Goal: Task Accomplishment & Management: Use online tool/utility

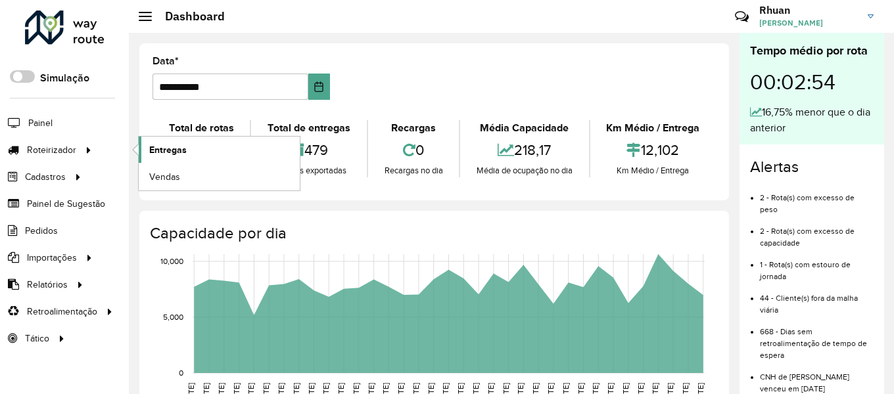
click at [161, 151] on span "Entregas" at bounding box center [167, 150] width 37 height 14
click at [172, 155] on span "Entregas" at bounding box center [167, 150] width 37 height 14
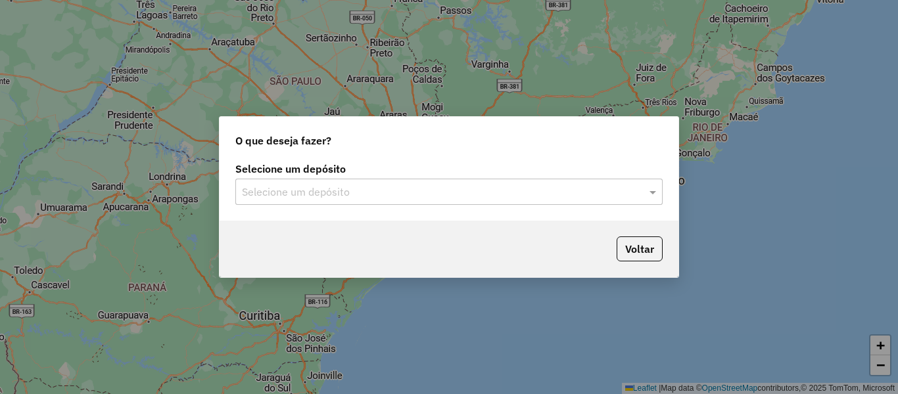
click at [339, 185] on input "text" at bounding box center [436, 193] width 388 height 16
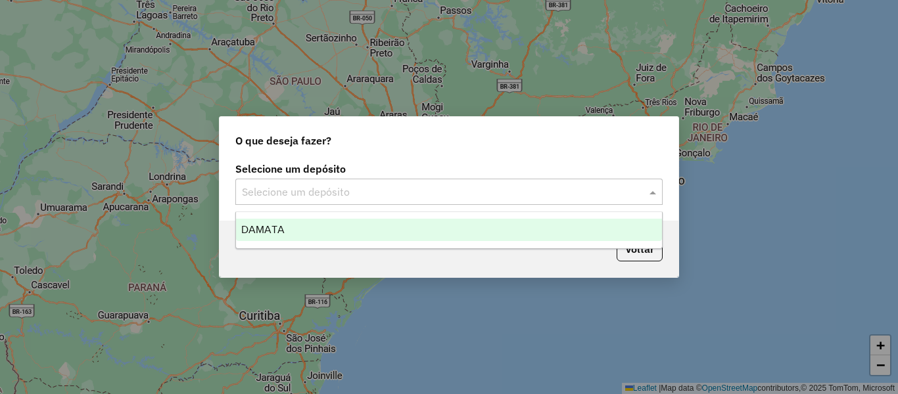
click at [313, 235] on div "DAMATA" at bounding box center [449, 230] width 426 height 22
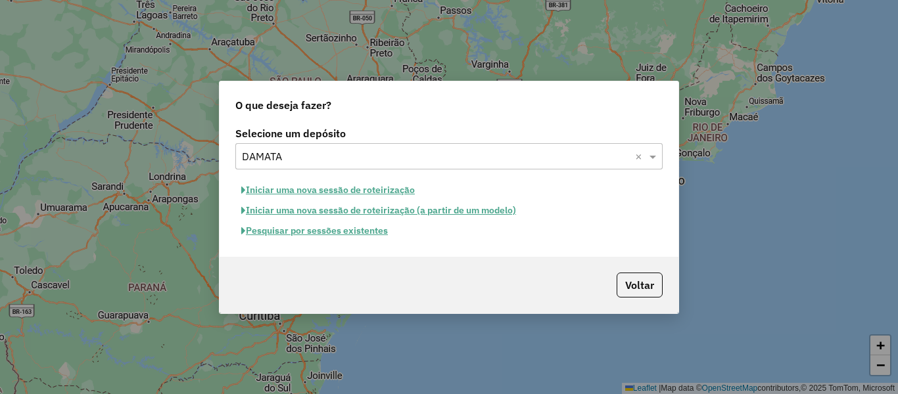
click at [368, 234] on button "Pesquisar por sessões existentes" at bounding box center [314, 231] width 158 height 20
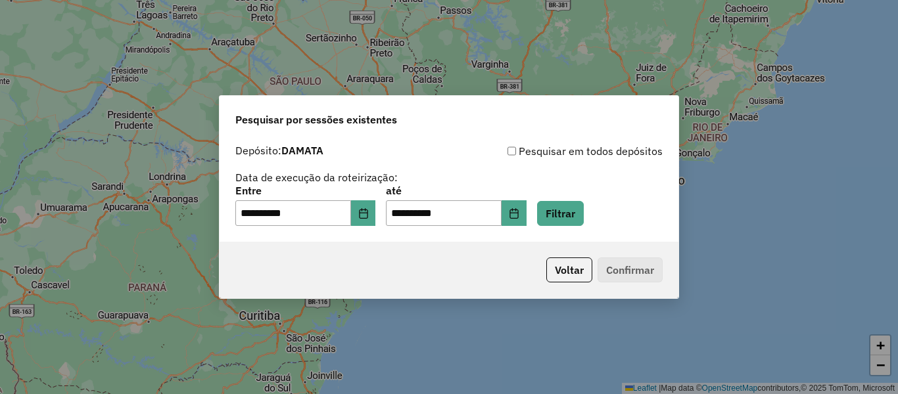
click at [574, 211] on div "**********" at bounding box center [448, 206] width 427 height 41
click at [584, 213] on button "Filtrar" at bounding box center [560, 213] width 47 height 25
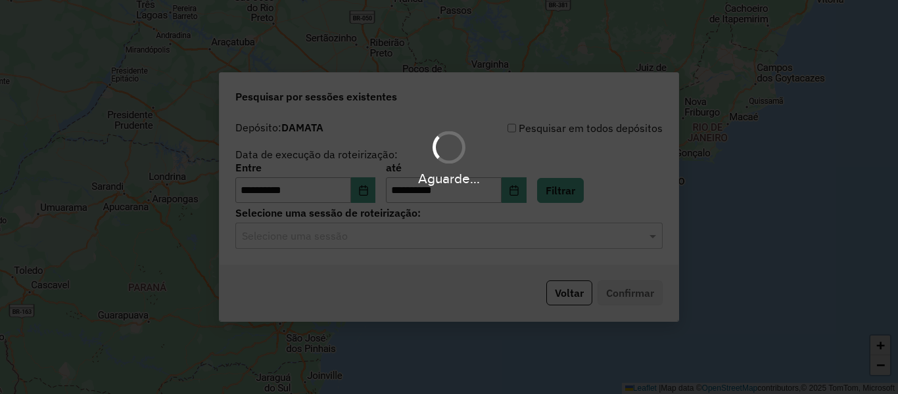
click at [317, 239] on div "Aguarde..." at bounding box center [449, 197] width 898 height 394
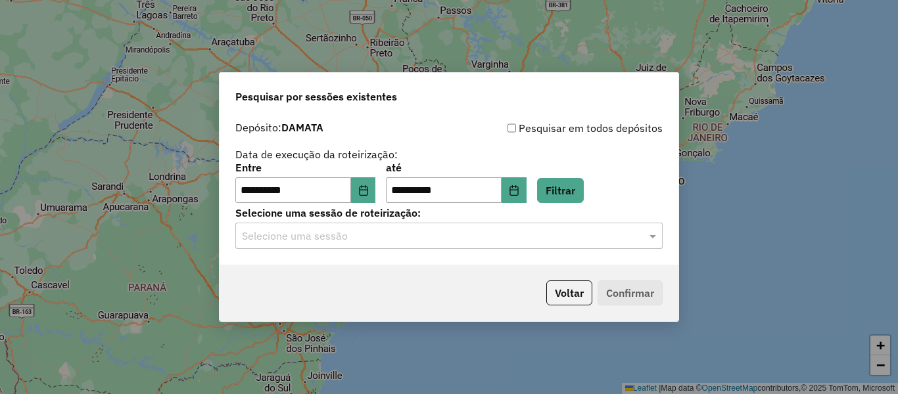
click at [314, 240] on input "text" at bounding box center [436, 237] width 388 height 16
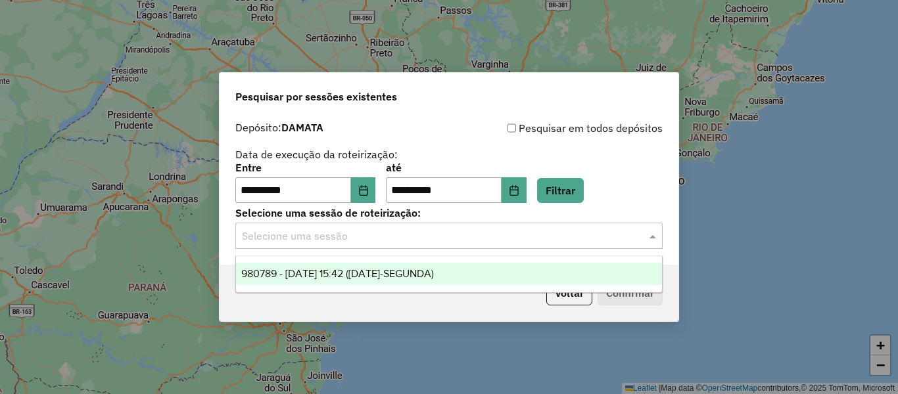
click at [283, 271] on span "980789 - 18/08/2025 15:42 (18/08/25-SEGUNDA)" at bounding box center [337, 273] width 193 height 11
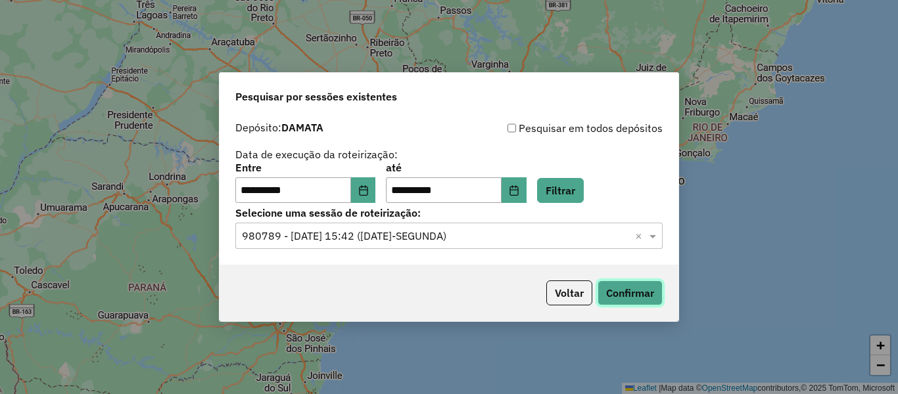
click at [635, 296] on button "Confirmar" at bounding box center [629, 293] width 65 height 25
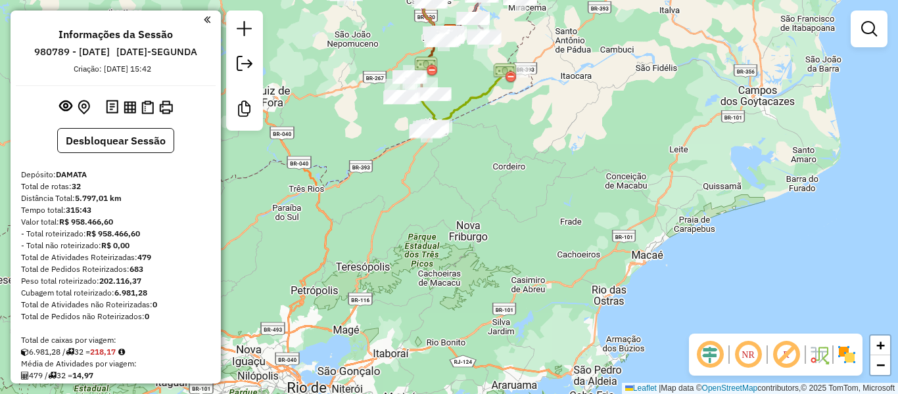
click at [450, 116] on icon at bounding box center [469, 101] width 89 height 62
select select "**********"
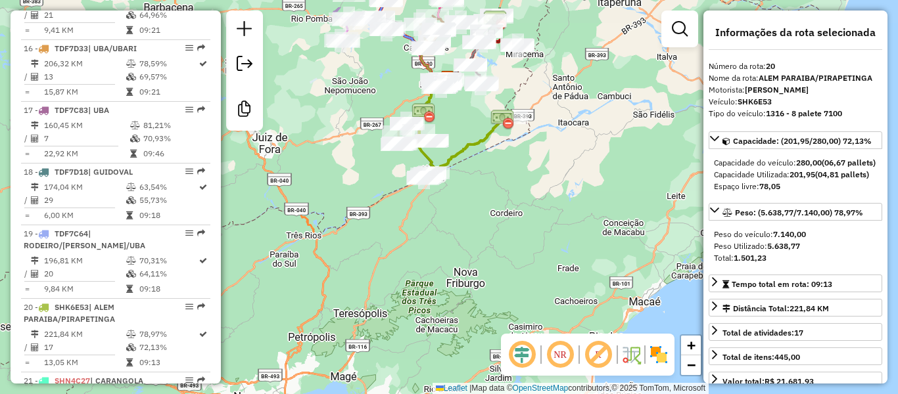
scroll to position [1874, 0]
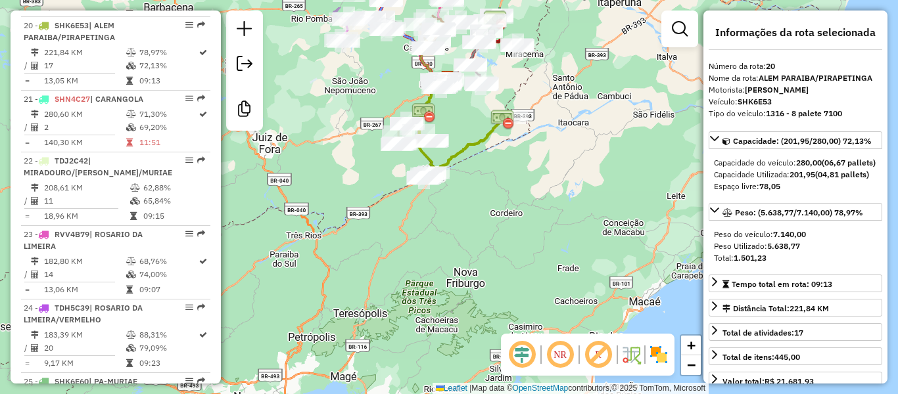
drag, startPoint x: 477, startPoint y: 110, endPoint x: 475, endPoint y: 157, distance: 46.7
click at [475, 157] on div "Janela de atendimento Grade de atendimento Capacidade Transportadoras Veículos …" at bounding box center [449, 197] width 898 height 394
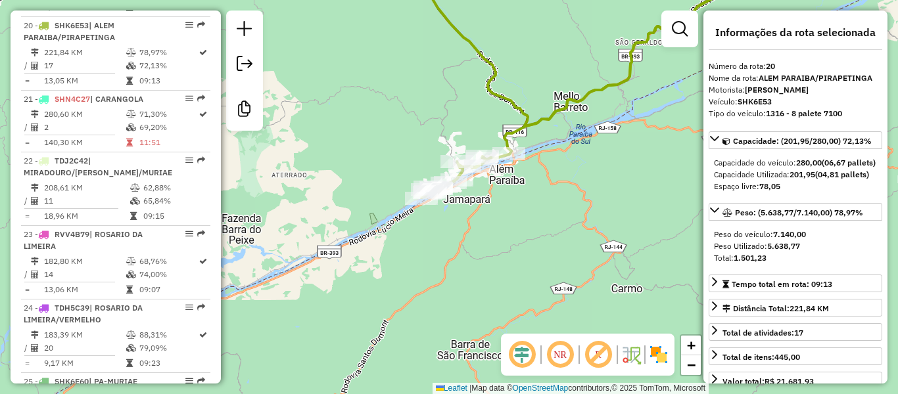
click at [534, 122] on icon at bounding box center [592, 79] width 342 height 237
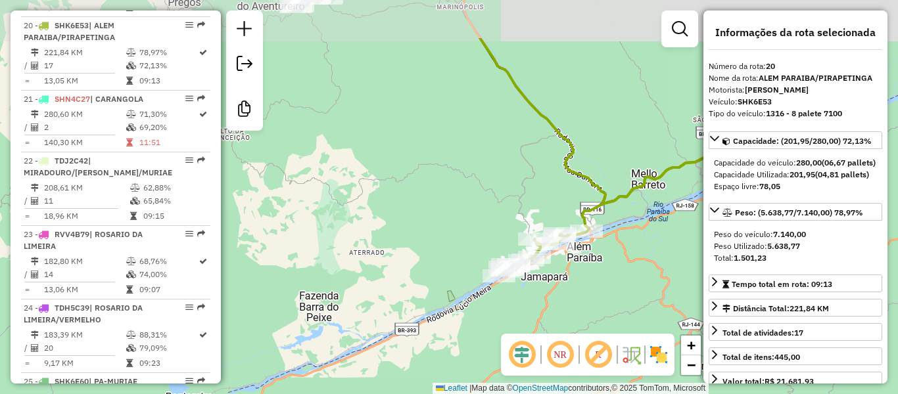
drag, startPoint x: 437, startPoint y: 97, endPoint x: 429, endPoint y: 289, distance: 192.8
click at [429, 289] on div "Janela de atendimento Grade de atendimento Capacidade Transportadoras Veículos …" at bounding box center [449, 197] width 898 height 394
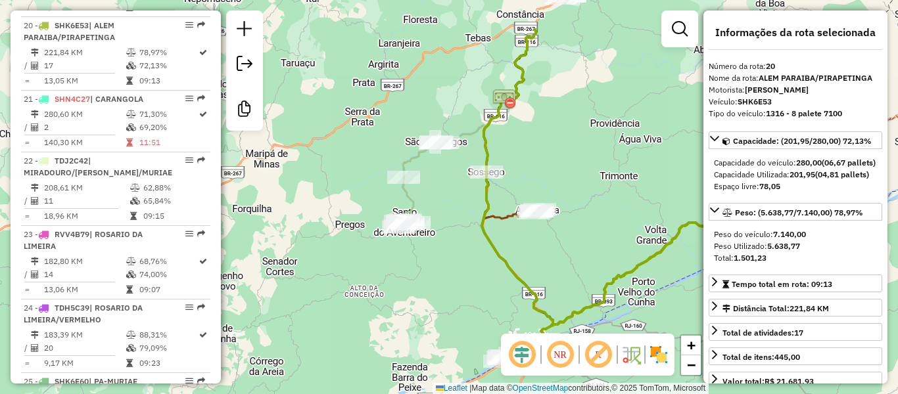
drag, startPoint x: 405, startPoint y: 187, endPoint x: 482, endPoint y: 255, distance: 102.4
click at [482, 255] on div "Janela de atendimento Grade de atendimento Capacidade Transportadoras Veículos …" at bounding box center [449, 197] width 898 height 394
click at [500, 216] on icon at bounding box center [537, 90] width 107 height 258
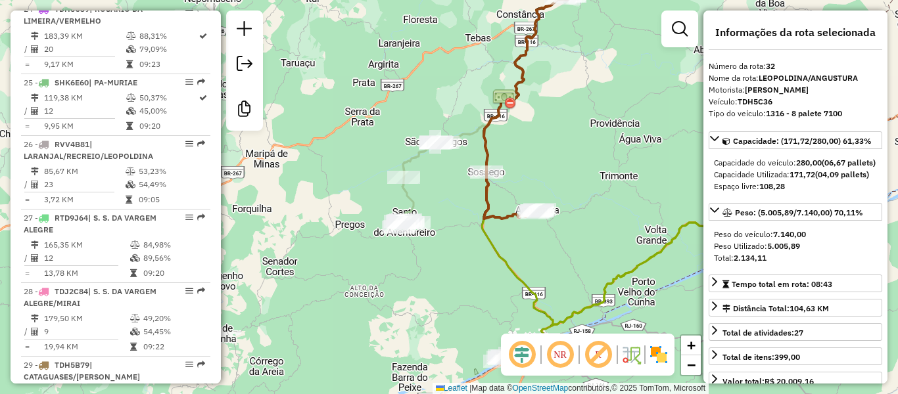
scroll to position [2457, 0]
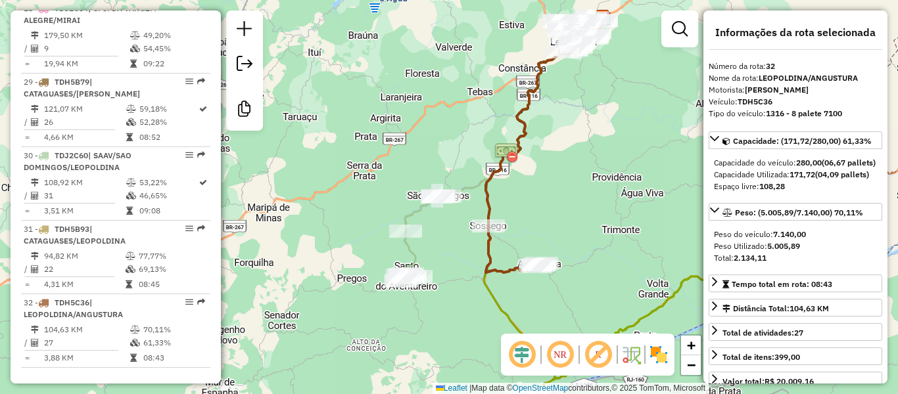
drag, startPoint x: 458, startPoint y: 209, endPoint x: 460, endPoint y: 263, distance: 53.9
click at [460, 263] on div "Janela de atendimento Grade de atendimento Capacidade Transportadoras Veículos …" at bounding box center [449, 197] width 898 height 394
click at [411, 256] on icon at bounding box center [482, 150] width 164 height 261
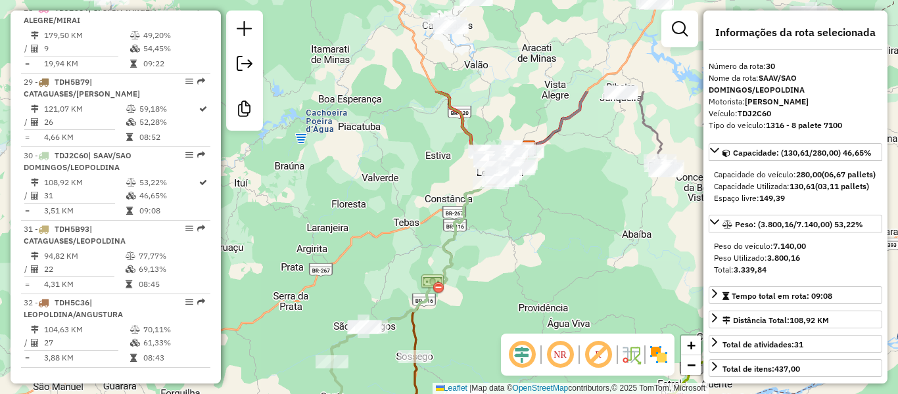
drag, startPoint x: 551, startPoint y: 175, endPoint x: 482, endPoint y: 270, distance: 117.1
click at [482, 270] on div "Janela de atendimento Grade de atendimento Capacidade Transportadoras Veículos …" at bounding box center [449, 197] width 898 height 394
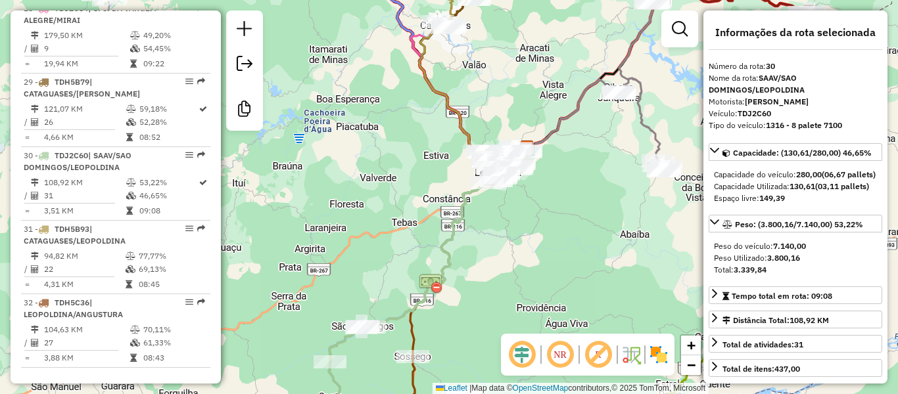
click at [413, 373] on icon at bounding box center [463, 275] width 107 height 258
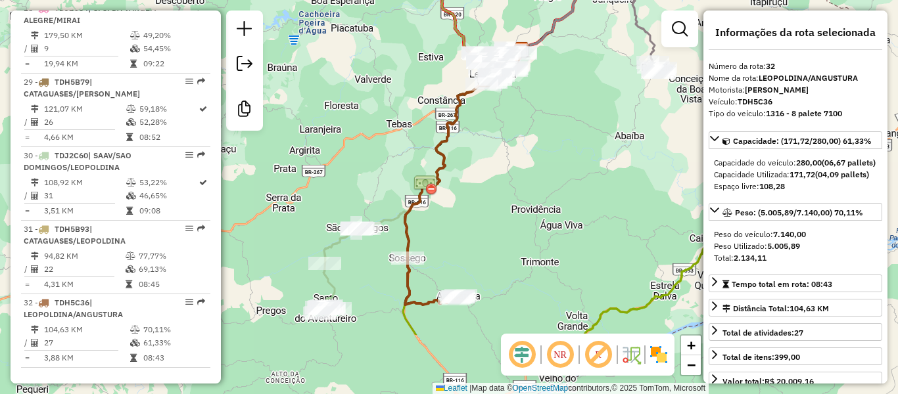
drag, startPoint x: 475, startPoint y: 272, endPoint x: 471, endPoint y: 175, distance: 97.3
click at [471, 175] on div "Janela de atendimento Grade de atendimento Capacidade Transportadoras Veículos …" at bounding box center [449, 197] width 898 height 394
click at [338, 246] on icon at bounding box center [401, 183] width 164 height 261
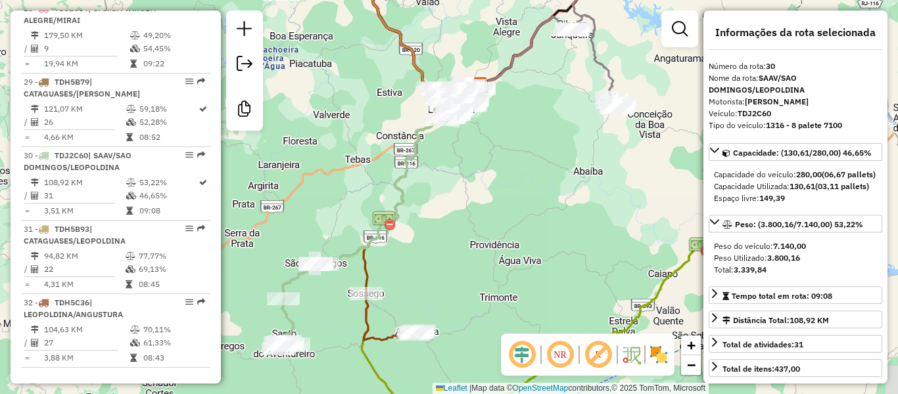
drag, startPoint x: 540, startPoint y: 131, endPoint x: 499, endPoint y: 164, distance: 52.3
click at [499, 164] on div "Janela de atendimento Grade de atendimento Capacidade Transportadoras Veículos …" at bounding box center [449, 197] width 898 height 394
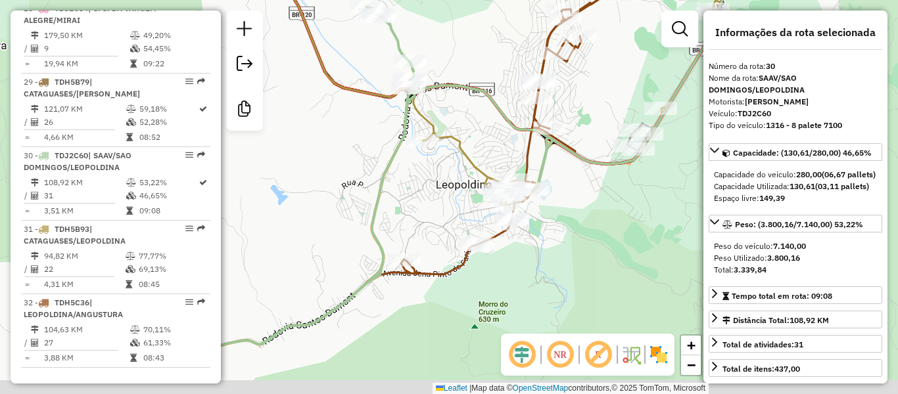
drag, startPoint x: 442, startPoint y: 223, endPoint x: 427, endPoint y: 214, distance: 18.3
click at [431, 221] on div "Janela de atendimento Grade de atendimento Capacidade Transportadoras Veículos …" at bounding box center [449, 197] width 898 height 394
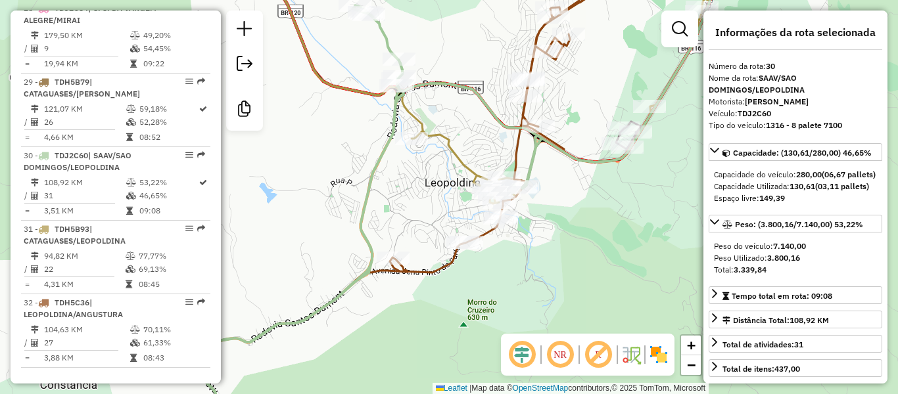
click at [392, 48] on icon at bounding box center [300, 219] width 206 height 429
click at [446, 270] on icon at bounding box center [415, 199] width 436 height 469
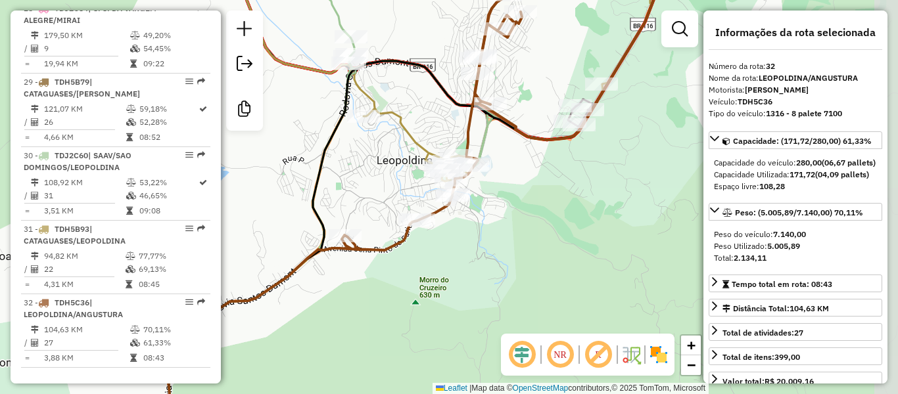
drag, startPoint x: 521, startPoint y: 283, endPoint x: 473, endPoint y: 261, distance: 52.9
click at [473, 261] on div "Janela de atendimento Grade de atendimento Capacidade Transportadoras Veículos …" at bounding box center [449, 197] width 898 height 394
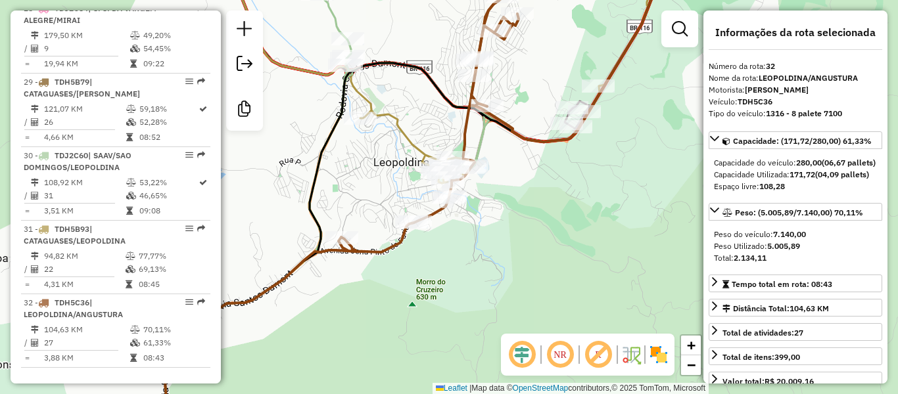
drag, startPoint x: 471, startPoint y: 263, endPoint x: 452, endPoint y: 273, distance: 21.5
click at [465, 266] on div "Janela de atendimento Grade de atendimento Capacidade Transportadoras Veículos …" at bounding box center [449, 197] width 898 height 394
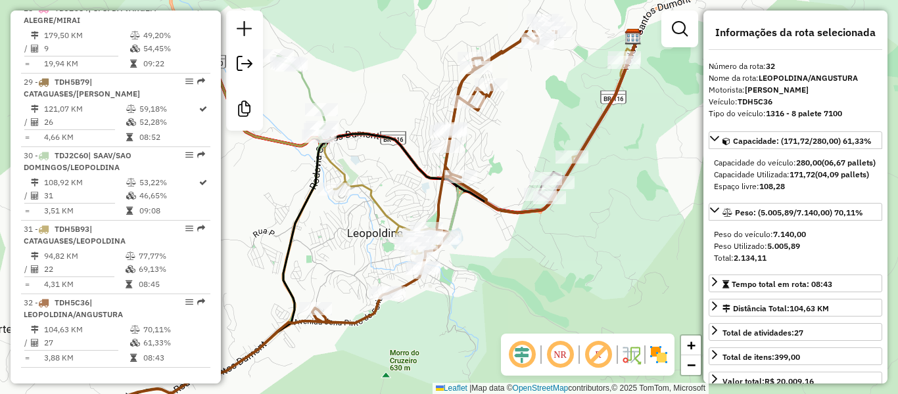
drag, startPoint x: 428, startPoint y: 296, endPoint x: 413, endPoint y: 354, distance: 59.8
click at [413, 354] on div "Janela de atendimento Grade de atendimento Capacidade Transportadoras Veículos …" at bounding box center [449, 197] width 898 height 394
click at [381, 201] on icon at bounding box center [397, 108] width 455 height 294
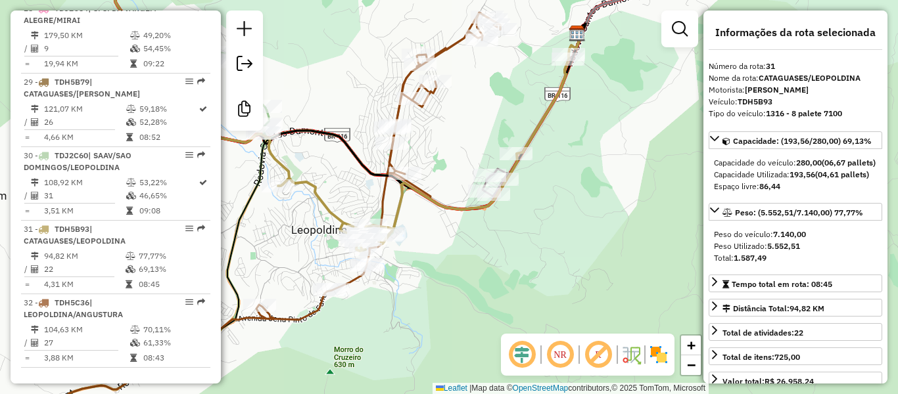
drag, startPoint x: 547, startPoint y: 254, endPoint x: 491, endPoint y: 251, distance: 56.0
click at [491, 251] on div "Janela de atendimento Grade de atendimento Capacidade Transportadoras Veículos …" at bounding box center [449, 197] width 898 height 394
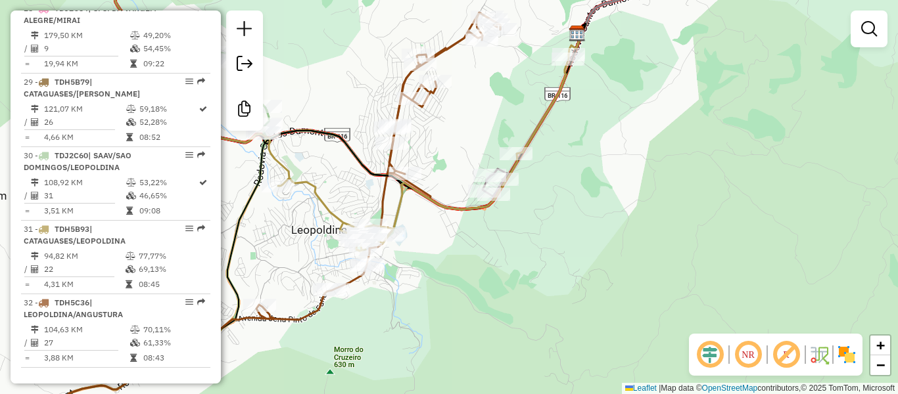
click at [323, 200] on icon at bounding box center [341, 106] width 455 height 290
select select "**********"
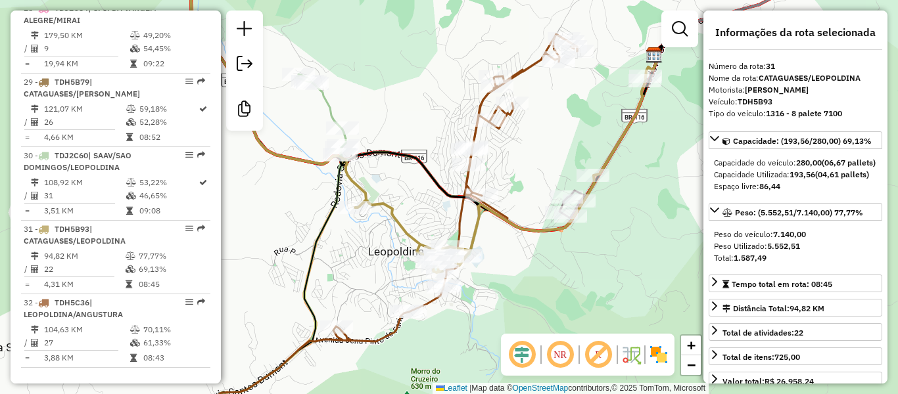
drag, startPoint x: 294, startPoint y: 203, endPoint x: 371, endPoint y: 225, distance: 79.9
click at [371, 225] on div "Janela de atendimento Grade de atendimento Capacidade Transportadoras Veículos …" at bounding box center [449, 197] width 898 height 394
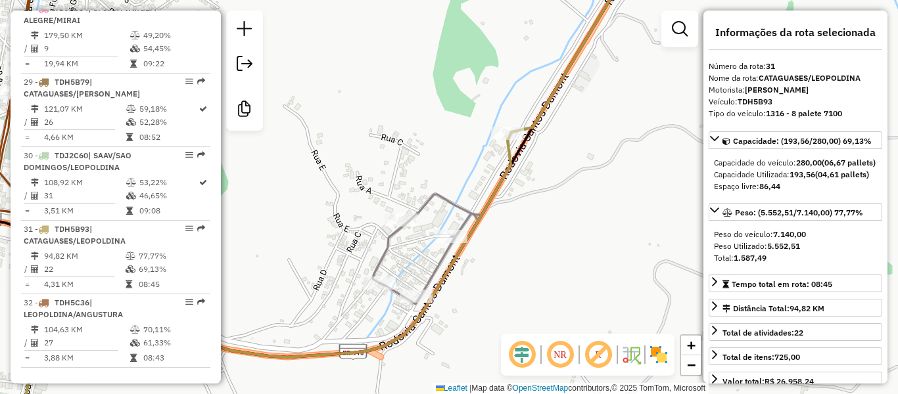
click at [390, 240] on icon at bounding box center [503, 133] width 261 height 344
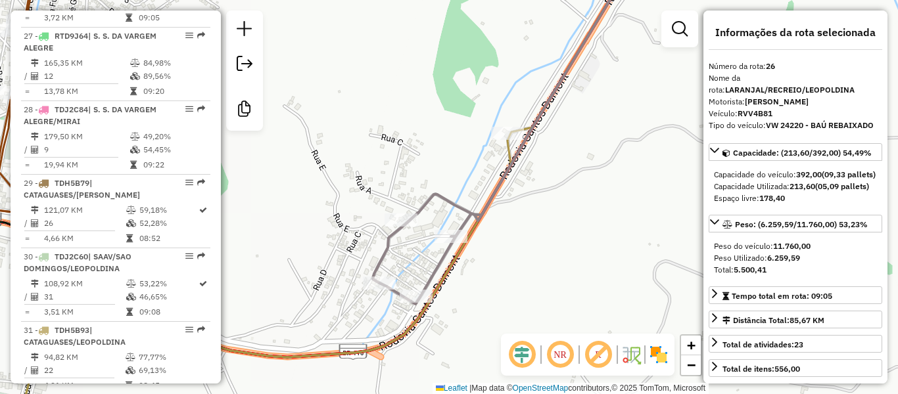
scroll to position [2292, 0]
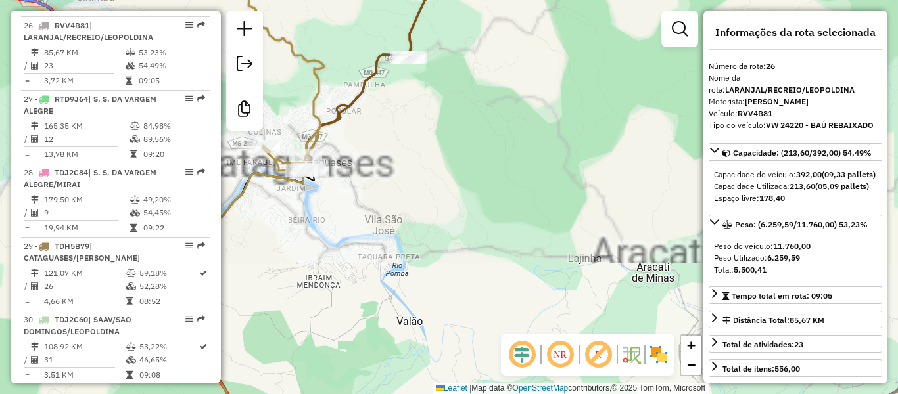
click at [313, 88] on icon at bounding box center [256, 197] width 136 height 473
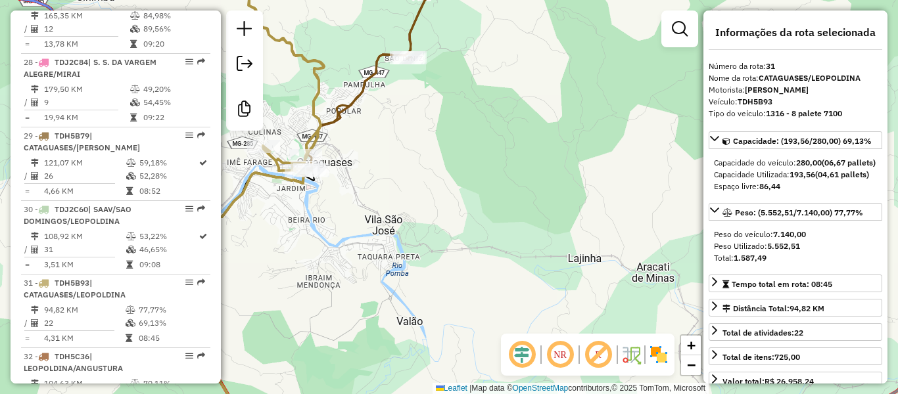
scroll to position [2457, 0]
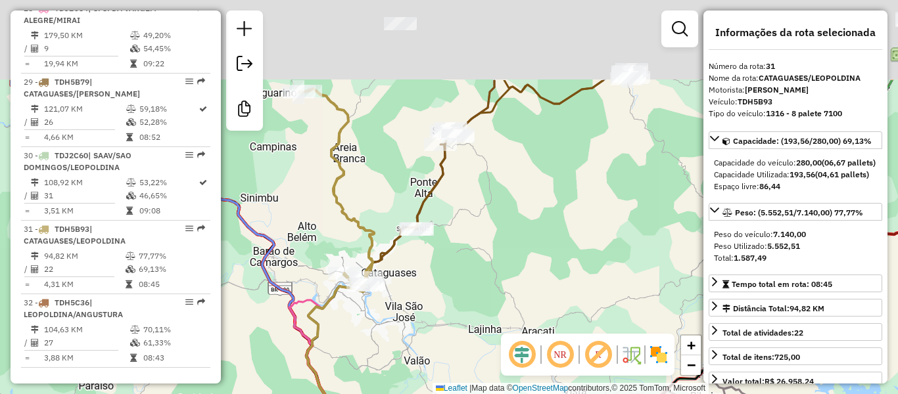
drag, startPoint x: 405, startPoint y: 187, endPoint x: 446, endPoint y: 290, distance: 110.3
click at [445, 290] on div "Janela de atendimento Grade de atendimento Capacidade Transportadoras Veículos …" at bounding box center [449, 197] width 898 height 394
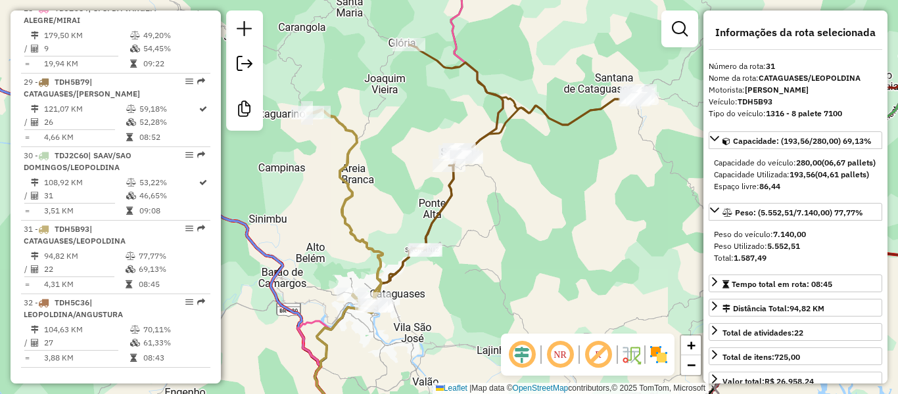
click at [519, 108] on icon at bounding box center [508, 176] width 268 height 262
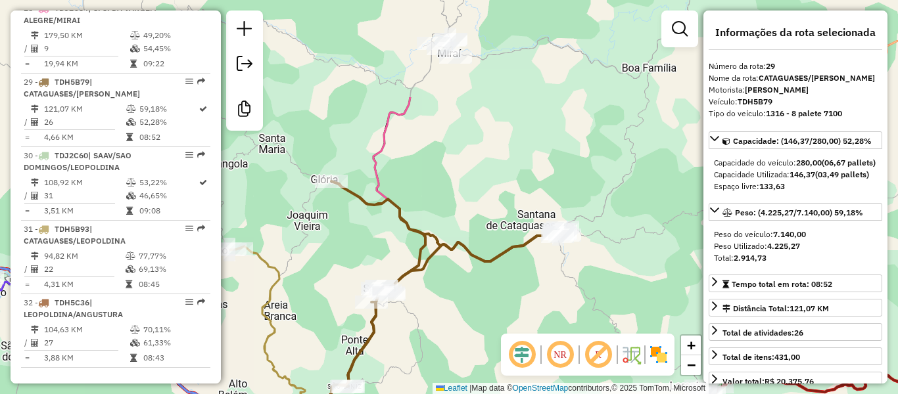
drag, startPoint x: 572, startPoint y: 168, endPoint x: 495, endPoint y: 305, distance: 157.2
click at [495, 305] on div "Janela de atendimento Grade de atendimento Capacidade Transportadoras Veículos …" at bounding box center [449, 197] width 898 height 394
click at [411, 93] on icon at bounding box center [365, 238] width 136 height 391
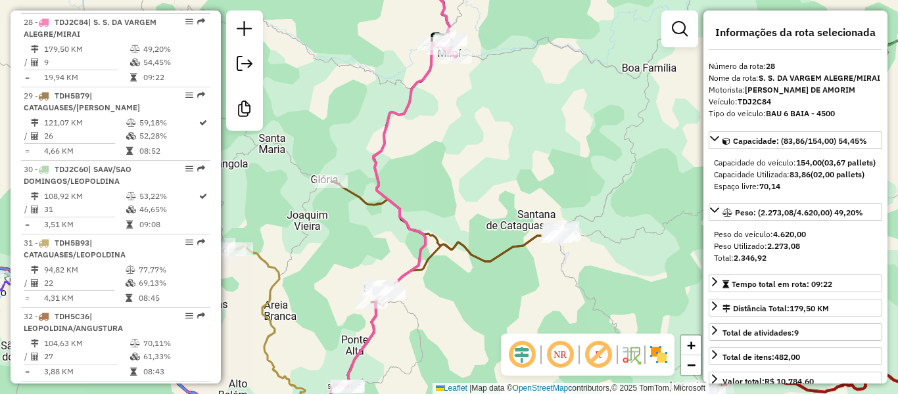
scroll to position [2440, 0]
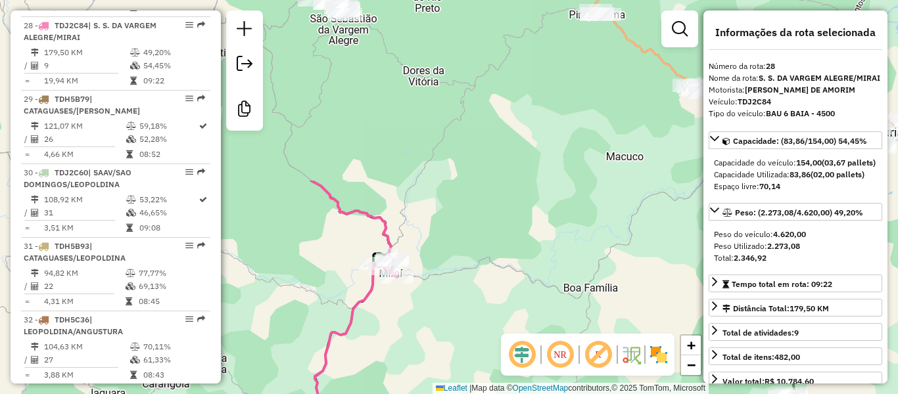
drag, startPoint x: 432, startPoint y: 202, endPoint x: 413, endPoint y: 325, distance: 124.5
click at [413, 325] on div "Janela de atendimento Grade de atendimento Capacidade Transportadoras Veículos …" at bounding box center [449, 197] width 898 height 394
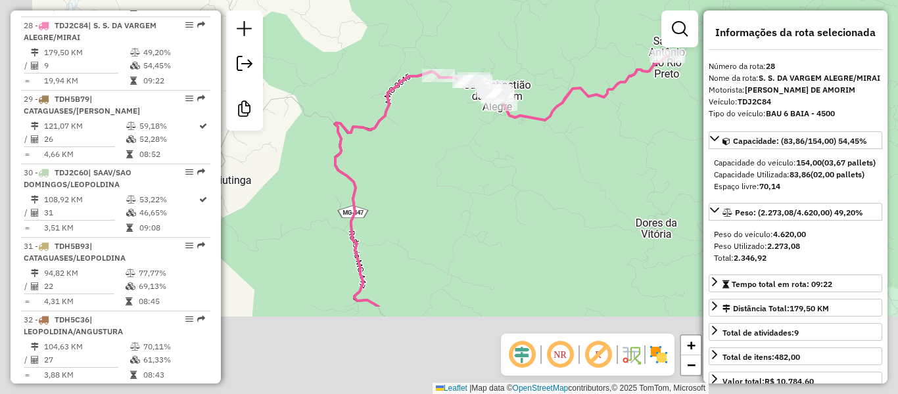
drag, startPoint x: 381, startPoint y: 270, endPoint x: 614, endPoint y: 86, distance: 297.1
click at [614, 87] on div "Janela de atendimento Grade de atendimento Capacidade Transportadoras Veículos …" at bounding box center [449, 197] width 898 height 394
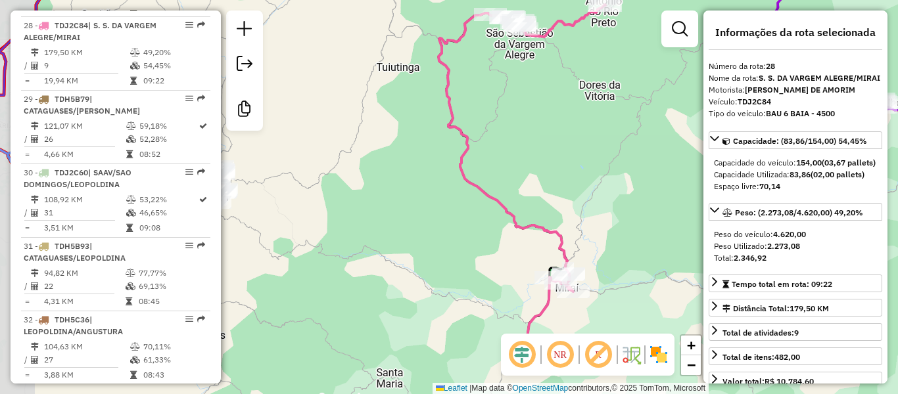
drag, startPoint x: 561, startPoint y: 168, endPoint x: 542, endPoint y: 38, distance: 130.9
click at [542, 43] on div "Janela de atendimento Grade de atendimento Capacidade Transportadoras Veículos …" at bounding box center [449, 197] width 898 height 394
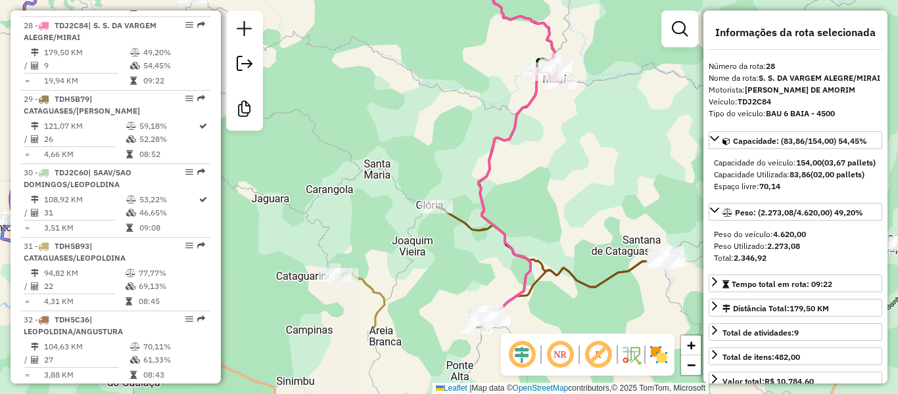
drag, startPoint x: 449, startPoint y: 237, endPoint x: 453, endPoint y: 131, distance: 106.5
click at [453, 131] on div "Janela de atendimento Grade de atendimento Capacidade Transportadoras Veículos …" at bounding box center [449, 197] width 898 height 394
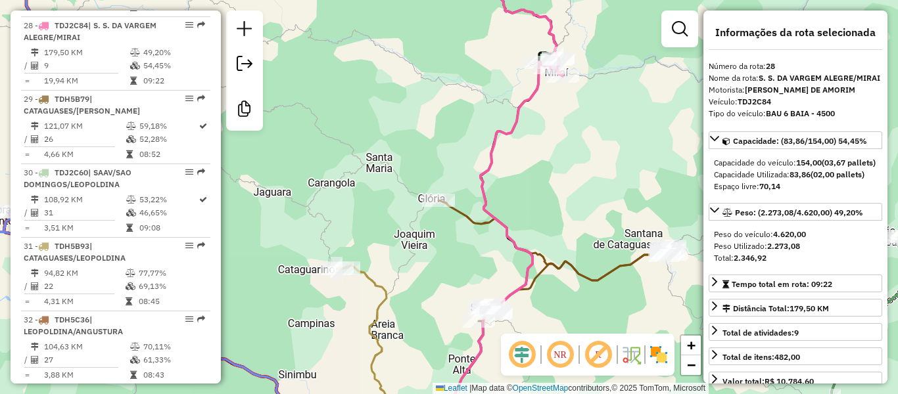
click at [460, 212] on icon at bounding box center [545, 316] width 253 height 233
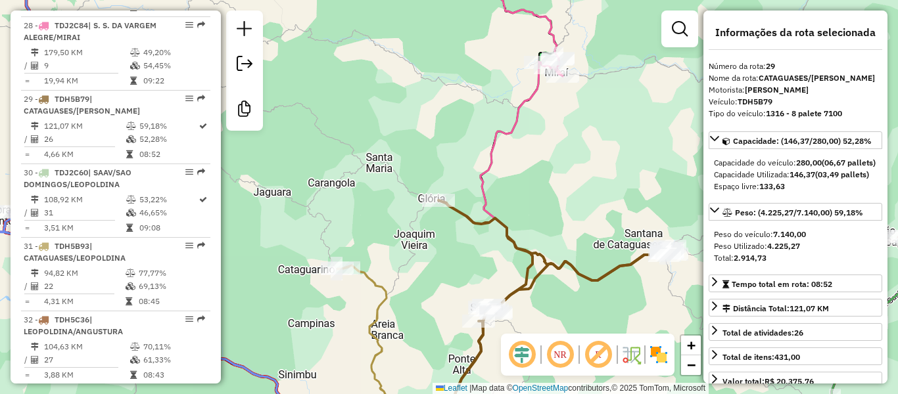
scroll to position [2457, 0]
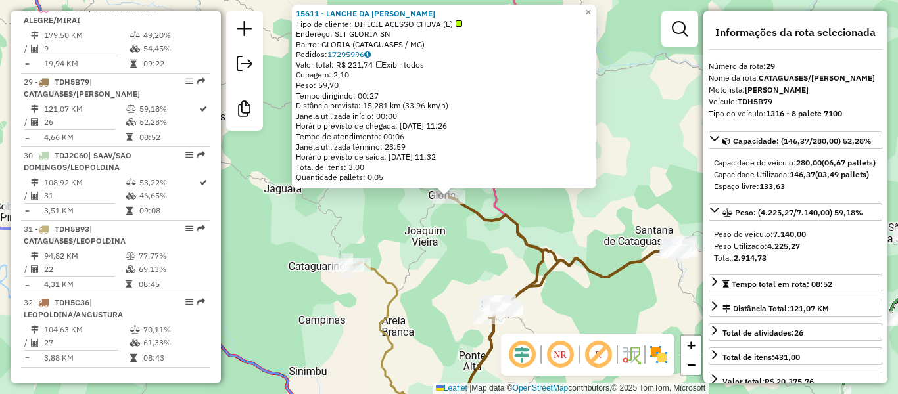
click at [444, 266] on div "15611 - LANCHE DA RAFAELA Tipo de cliente: DIFÍCIL ACESSO CHUVA (E) Endereço: S…" at bounding box center [449, 197] width 898 height 394
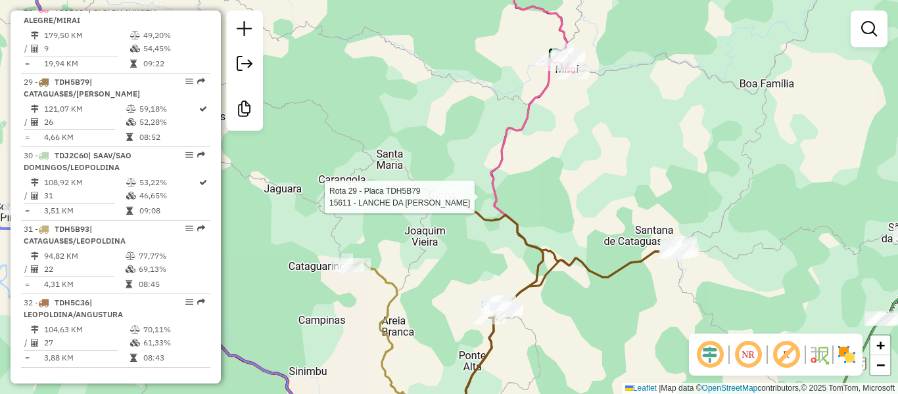
click at [445, 190] on div "Rota 29 - Placa TDH5B79 15611 - LANCHE DA RAFAELA Janela de atendimento Grade d…" at bounding box center [449, 197] width 898 height 394
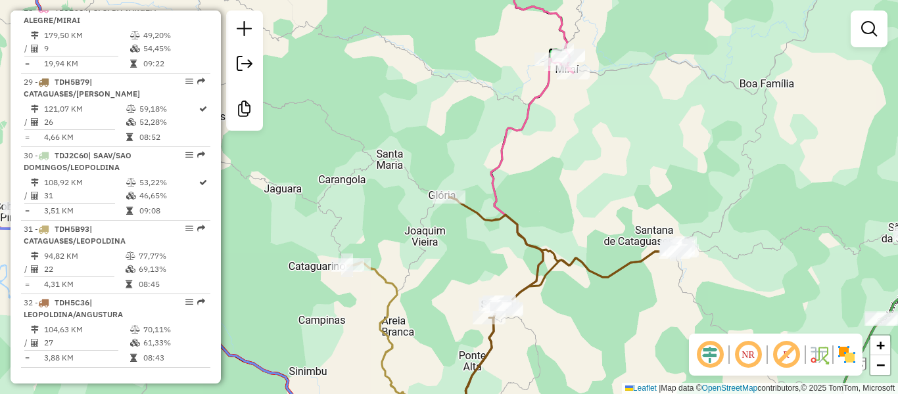
select select "**********"
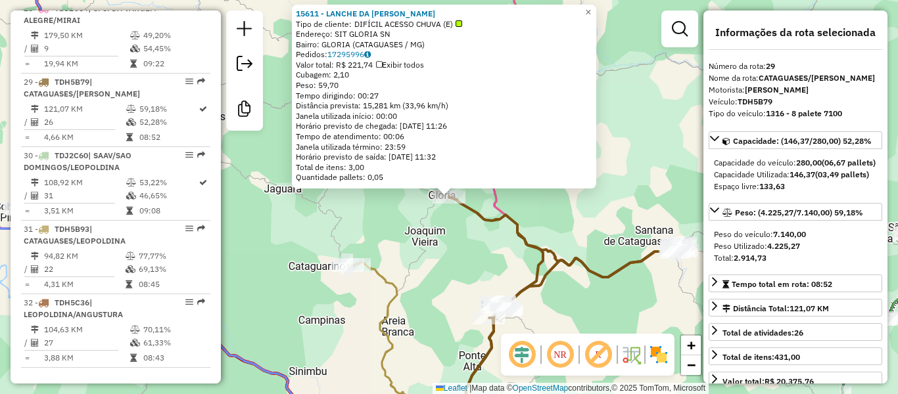
click at [449, 277] on div "15611 - LANCHE DA RAFAELA Tipo de cliente: DIFÍCIL ACESSO CHUVA (E) Endereço: S…" at bounding box center [449, 197] width 898 height 394
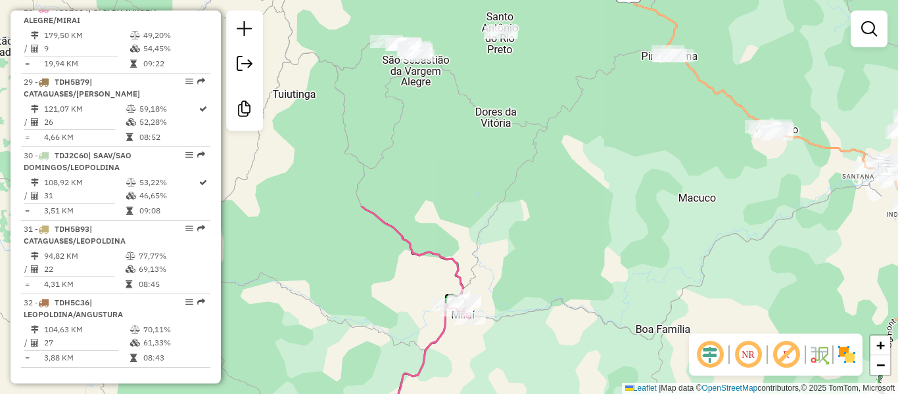
drag, startPoint x: 564, startPoint y: 152, endPoint x: 462, endPoint y: 392, distance: 261.2
click at [462, 392] on div "Janela de atendimento Grade de atendimento Capacidade Transportadoras Veículos …" at bounding box center [449, 197] width 898 height 394
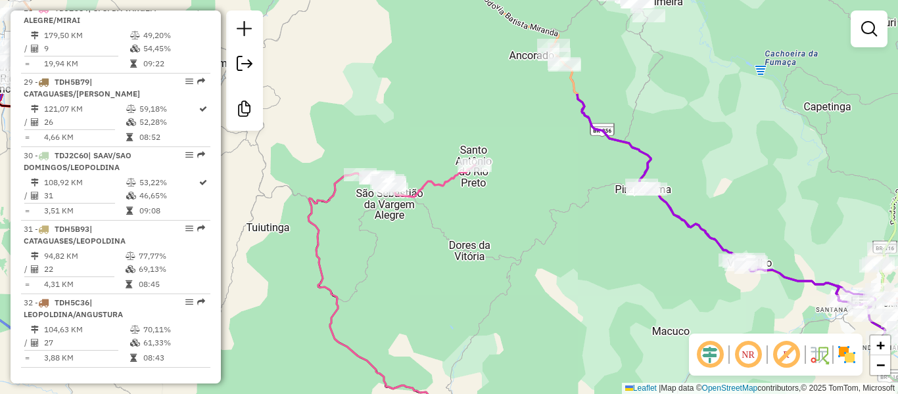
drag, startPoint x: 456, startPoint y: 210, endPoint x: 418, endPoint y: 239, distance: 47.8
click at [452, 244] on div "Janela de atendimento Grade de atendimento Capacidade Transportadoras Veículos …" at bounding box center [449, 197] width 898 height 394
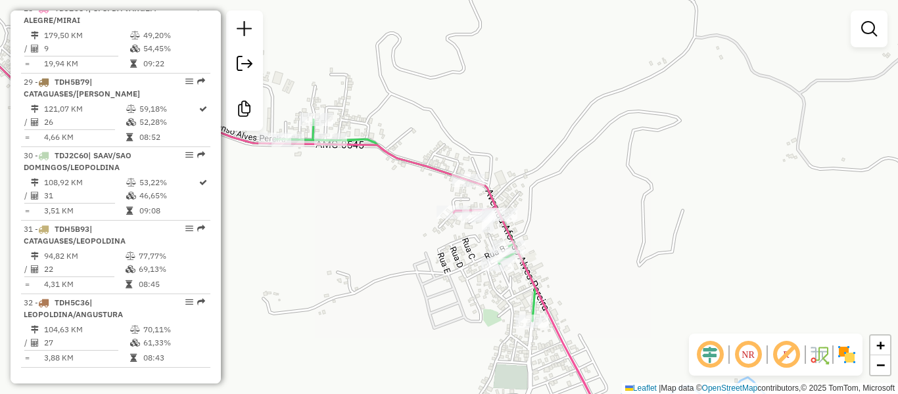
click at [534, 309] on icon at bounding box center [405, 221] width 260 height 202
select select "**********"
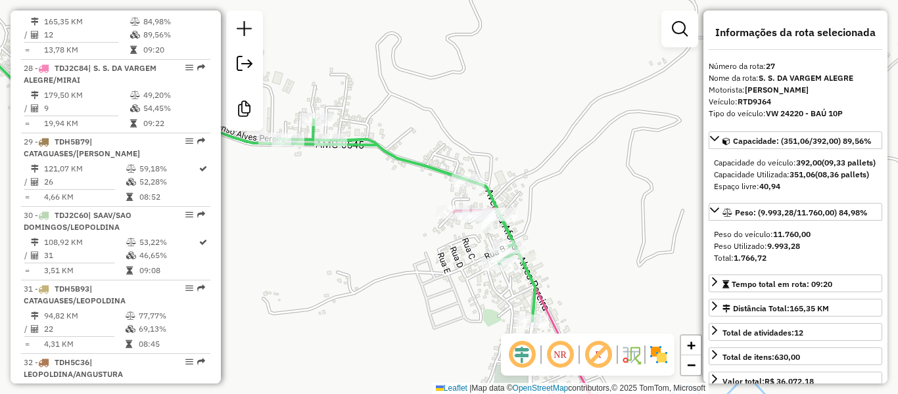
scroll to position [2366, 0]
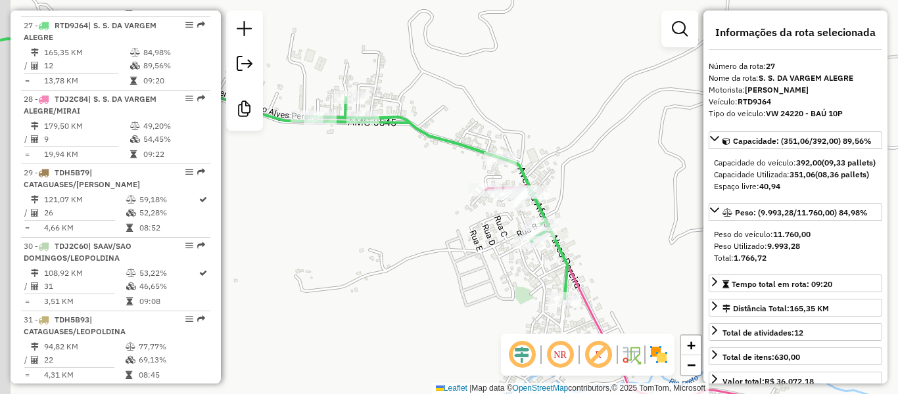
drag, startPoint x: 407, startPoint y: 313, endPoint x: 498, endPoint y: 215, distance: 134.4
click at [494, 220] on div "Janela de atendimento Grade de atendimento Capacidade Transportadoras Veículos …" at bounding box center [449, 197] width 898 height 394
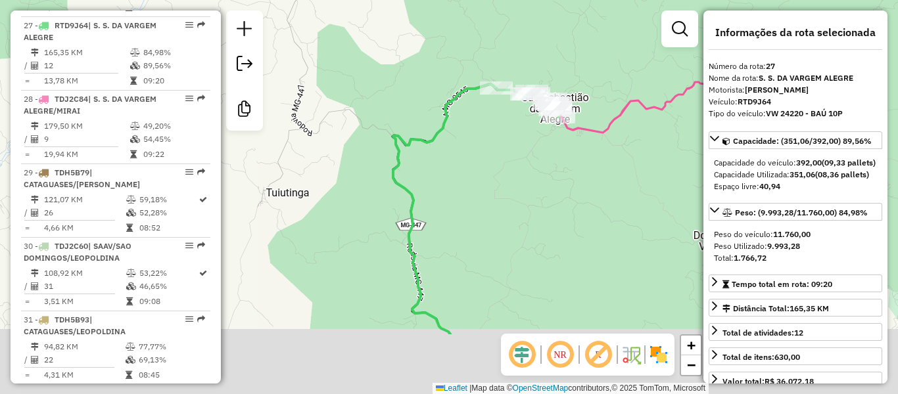
drag, startPoint x: 547, startPoint y: 241, endPoint x: 610, endPoint y: 106, distance: 148.8
click at [609, 108] on div "Janela de atendimento Grade de atendimento Capacidade Transportadoras Veículos …" at bounding box center [449, 197] width 898 height 394
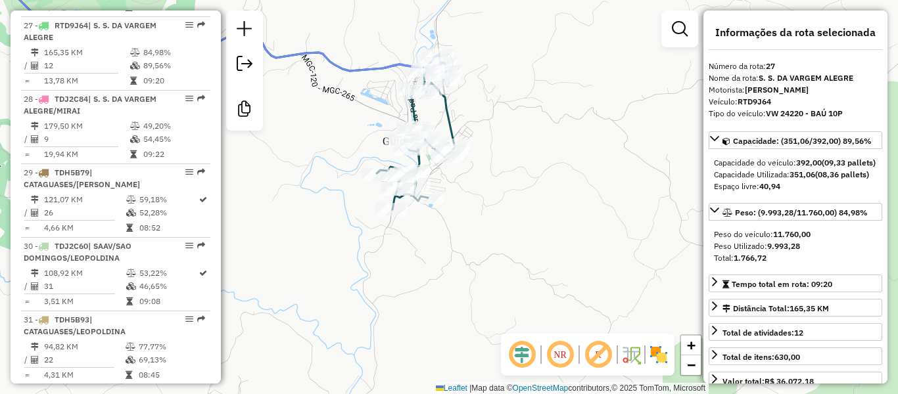
click at [446, 117] on icon at bounding box center [416, 139] width 78 height 139
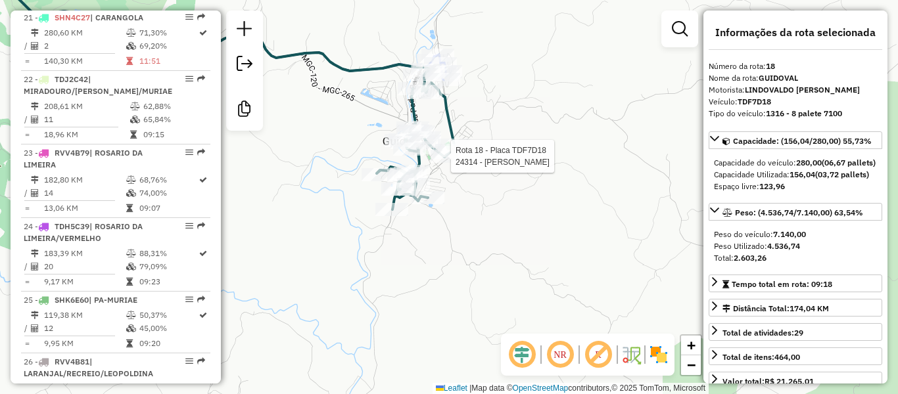
scroll to position [1739, 0]
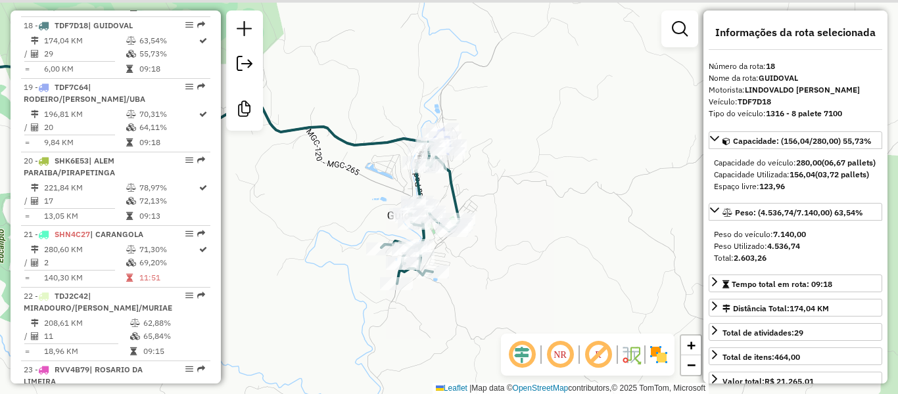
drag, startPoint x: 494, startPoint y: 111, endPoint x: 495, endPoint y: 210, distance: 99.2
click at [495, 210] on div "Janela de atendimento Grade de atendimento Capacidade Transportadoras Veículos …" at bounding box center [449, 197] width 898 height 394
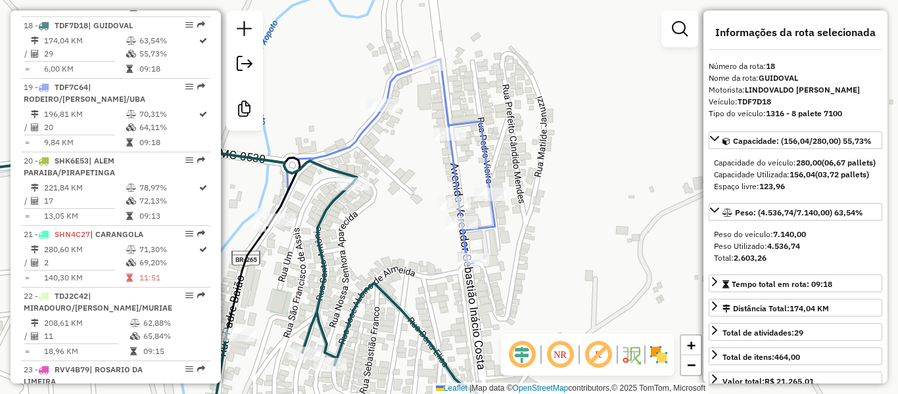
click at [473, 121] on icon at bounding box center [202, 161] width 585 height 205
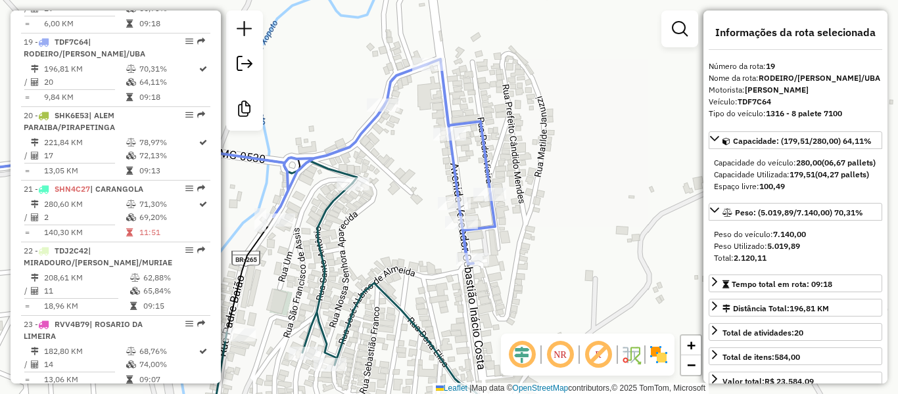
scroll to position [1801, 0]
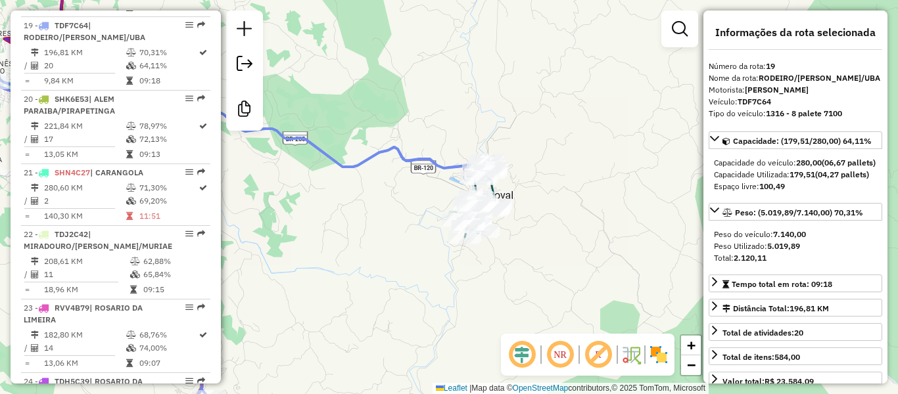
drag, startPoint x: 530, startPoint y: 156, endPoint x: 634, endPoint y: 154, distance: 103.2
click at [637, 153] on div "Janela de atendimento Grade de atendimento Capacidade Transportadoras Veículos …" at bounding box center [449, 197] width 898 height 394
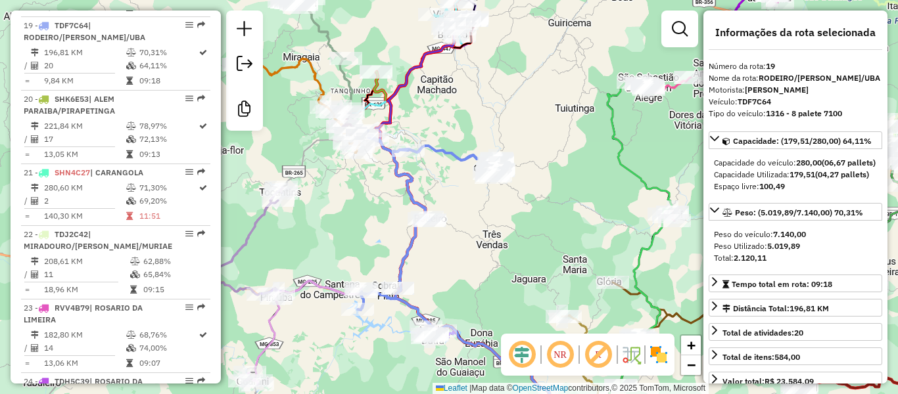
drag, startPoint x: 414, startPoint y: 177, endPoint x: 431, endPoint y: 190, distance: 21.6
click at [444, 191] on div "Janela de atendimento Grade de atendimento Capacidade Transportadoras Veículos …" at bounding box center [449, 197] width 898 height 394
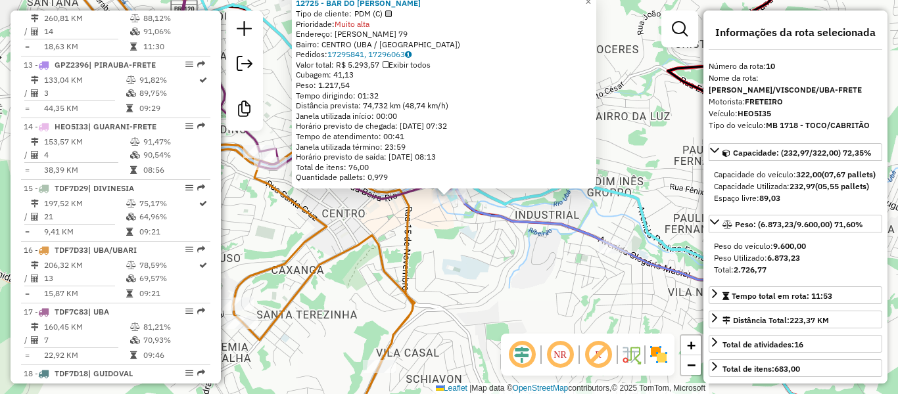
scroll to position [1174, 0]
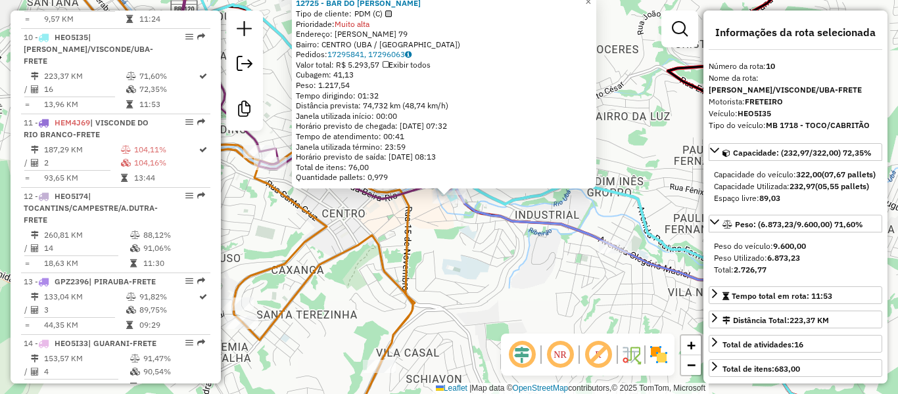
click at [509, 281] on div "12725 - BAR DO RICARDO Tipo de cliente: PDM (C) Prioridade: Muito alta Endereço…" at bounding box center [449, 197] width 898 height 394
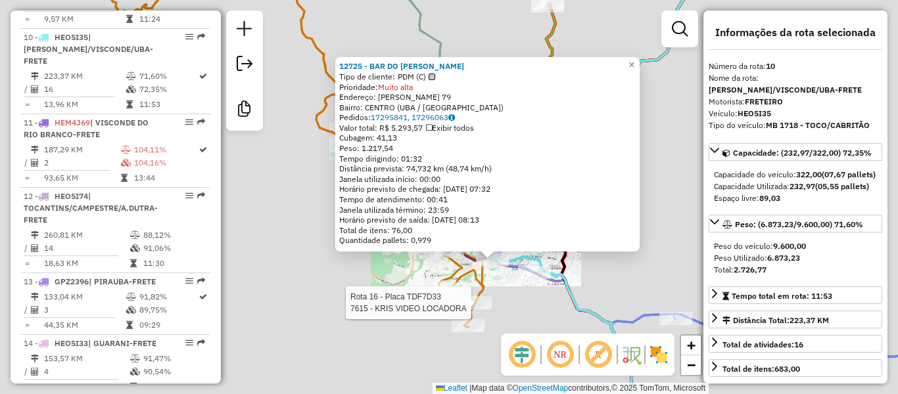
click at [498, 306] on div "Rota 16 - Placa TDF7D33 7615 - KRIS VIDEO LOCADORA 12725 - BAR DO RICARDO Tipo …" at bounding box center [449, 197] width 898 height 394
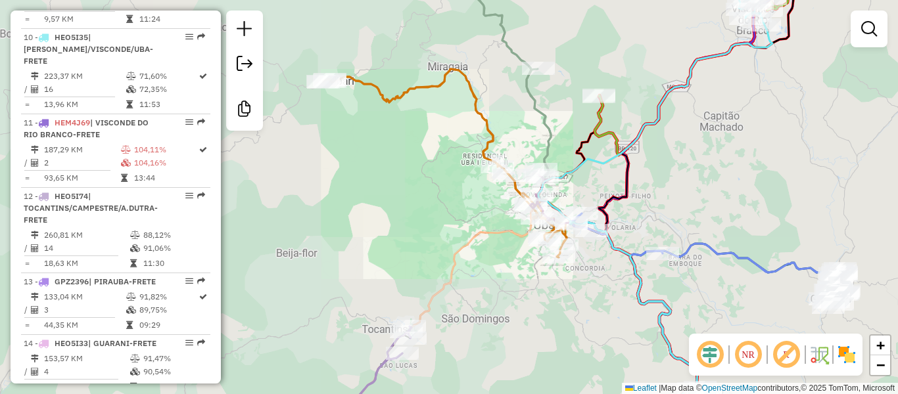
click at [601, 161] on icon at bounding box center [655, 93] width 234 height 264
select select "**********"
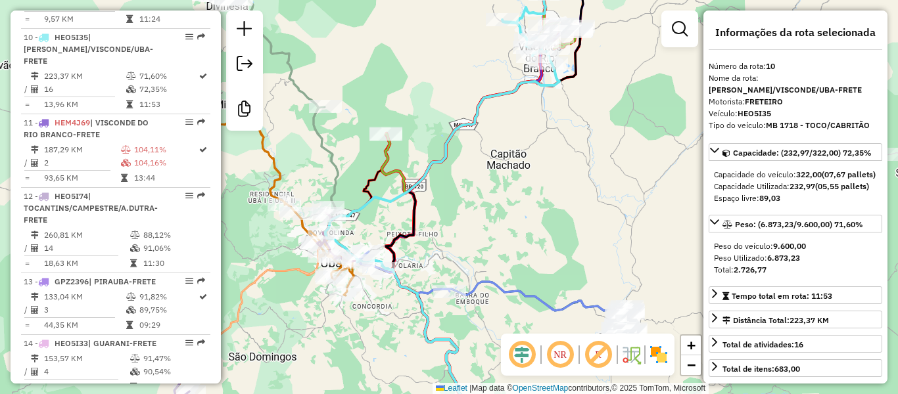
drag, startPoint x: 688, startPoint y: 212, endPoint x: 475, endPoint y: 253, distance: 217.6
click at [475, 253] on div "Janela de atendimento Grade de atendimento Capacidade Transportadoras Veículos …" at bounding box center [449, 197] width 898 height 394
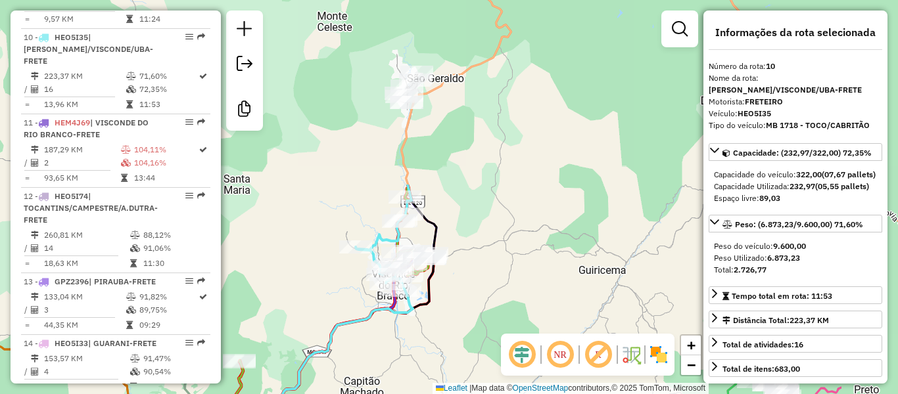
drag, startPoint x: 578, startPoint y: 169, endPoint x: 432, endPoint y: 393, distance: 267.4
click at [432, 393] on div "Janela de atendimento Grade de atendimento Capacidade Transportadoras Veículos …" at bounding box center [449, 197] width 898 height 394
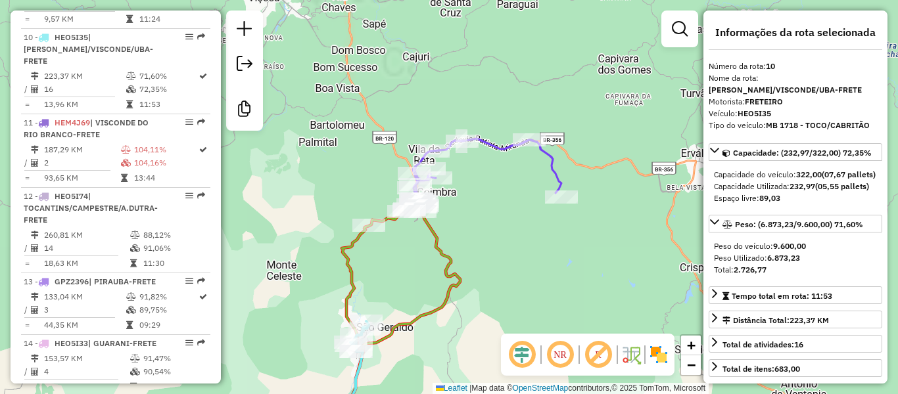
click at [492, 143] on icon at bounding box center [487, 175] width 149 height 73
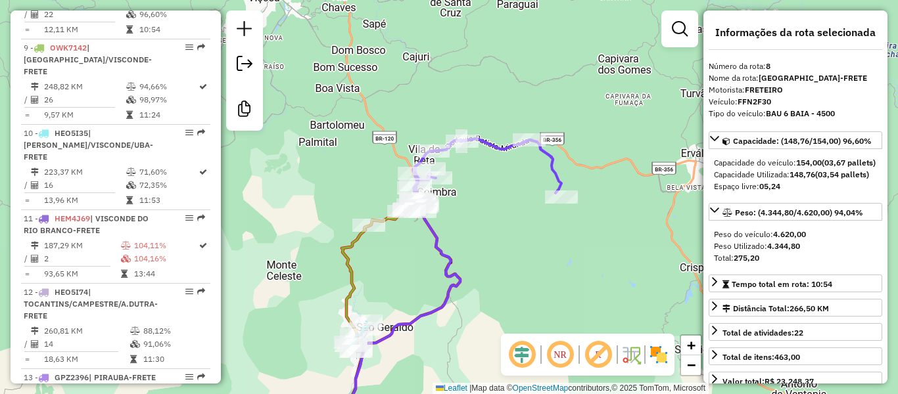
scroll to position [1038, 0]
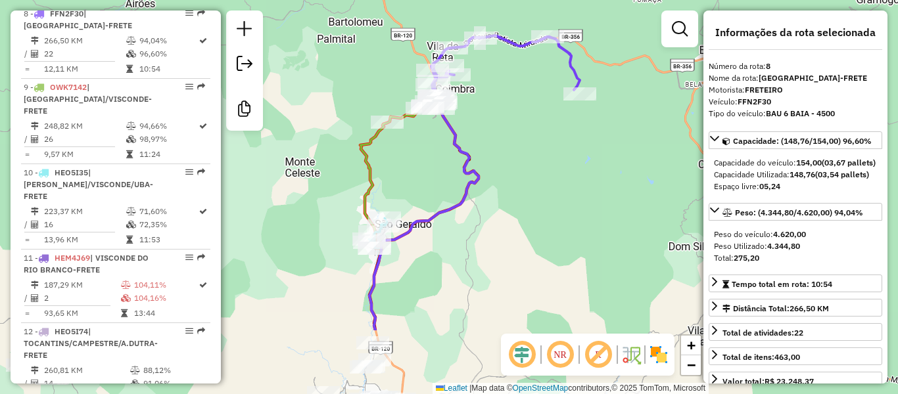
drag, startPoint x: 519, startPoint y: 193, endPoint x: 530, endPoint y: 99, distance: 94.6
click at [530, 99] on div "Janela de atendimento Grade de atendimento Capacidade Transportadoras Veículos …" at bounding box center [449, 197] width 898 height 394
click at [377, 137] on icon at bounding box center [419, 266] width 120 height 336
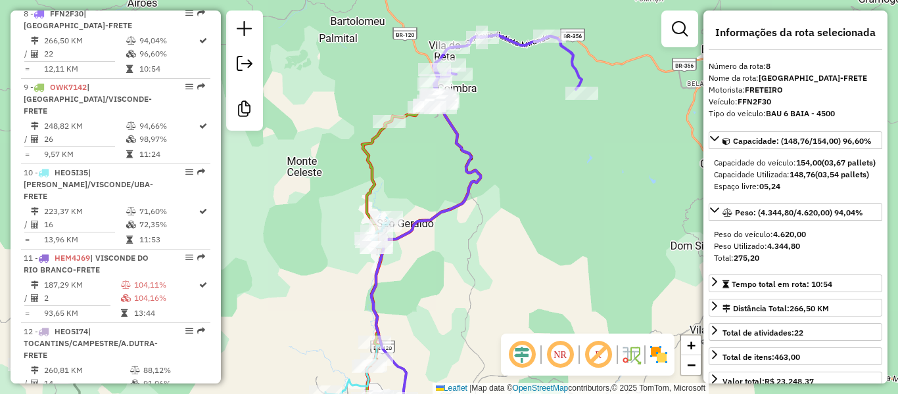
click at [372, 138] on icon at bounding box center [421, 265] width 120 height 336
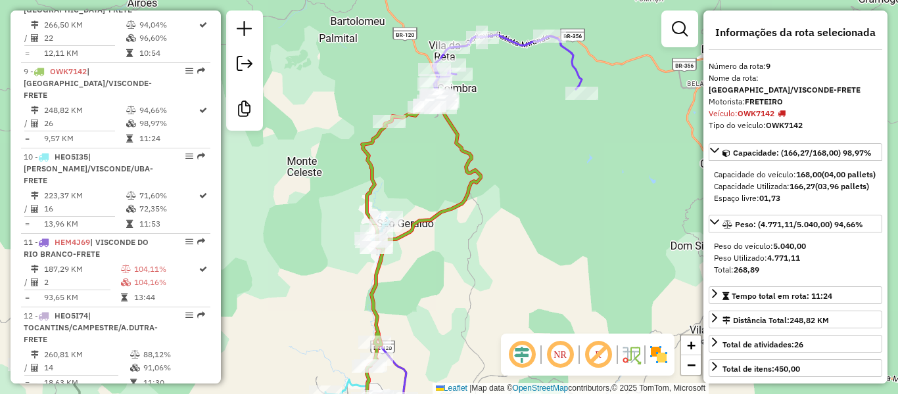
scroll to position [1100, 0]
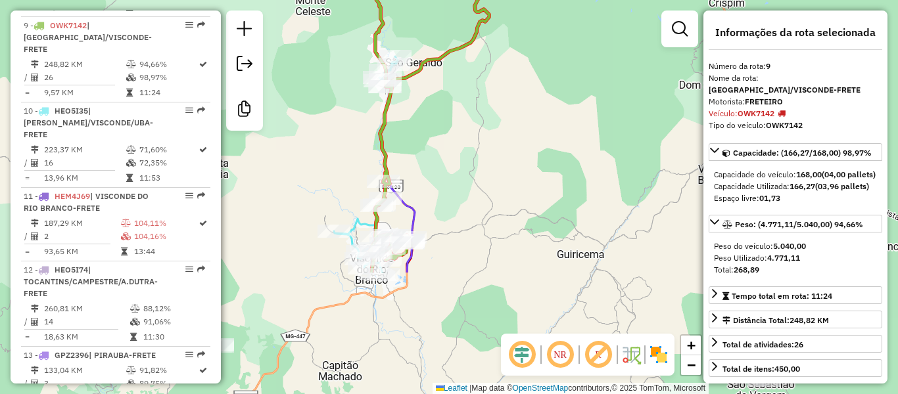
drag, startPoint x: 425, startPoint y: 177, endPoint x: 464, endPoint y: 16, distance: 165.0
click at [464, 16] on div "Janela de atendimento Grade de atendimento Capacidade Transportadoras Veículos …" at bounding box center [449, 197] width 898 height 394
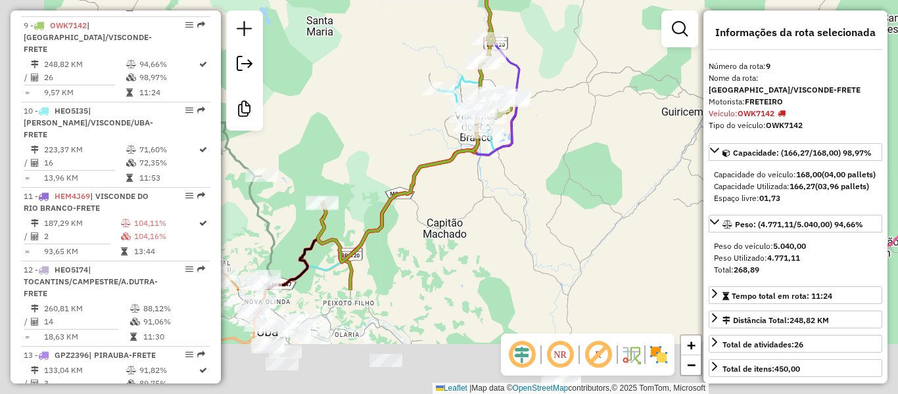
drag, startPoint x: 494, startPoint y: 162, endPoint x: 574, endPoint y: 10, distance: 171.7
click at [574, 10] on div "Janela de atendimento Grade de atendimento Capacidade Transportadoras Veículos …" at bounding box center [449, 197] width 898 height 394
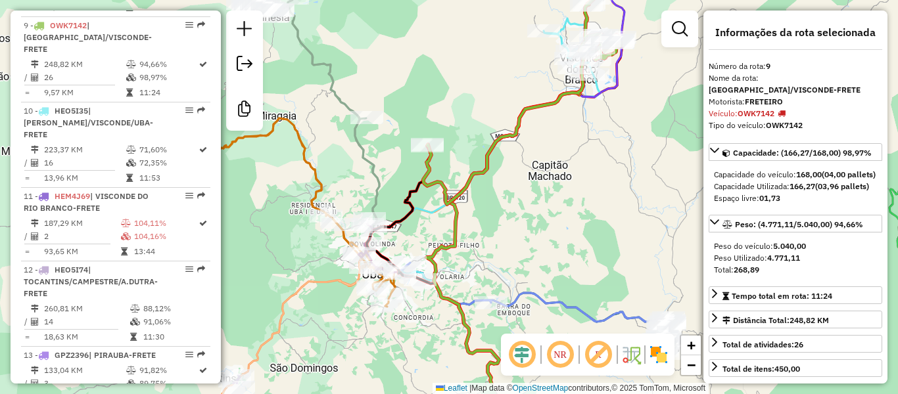
drag, startPoint x: 375, startPoint y: 140, endPoint x: 527, endPoint y: 93, distance: 159.6
click at [528, 87] on div "Janela de atendimento Grade de atendimento Capacidade Transportadoras Veículos …" at bounding box center [449, 197] width 898 height 394
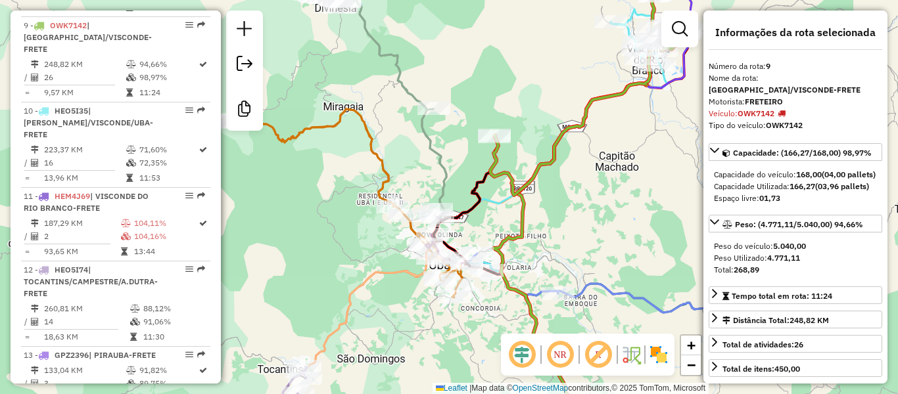
click at [398, 82] on icon at bounding box center [377, 103] width 137 height 229
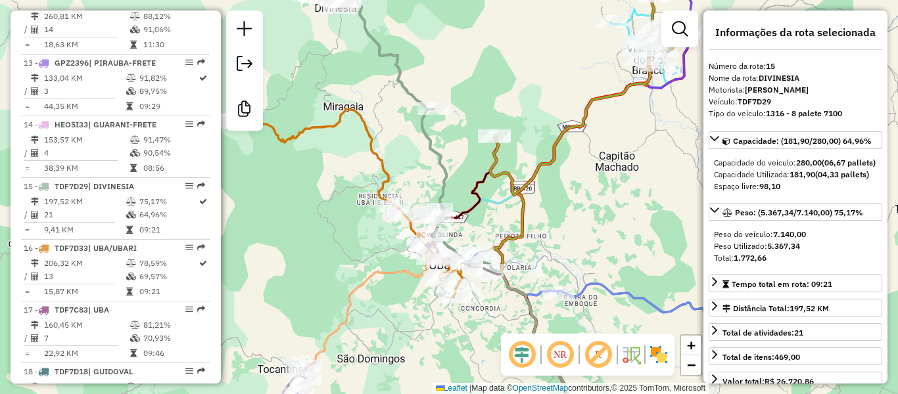
scroll to position [1554, 0]
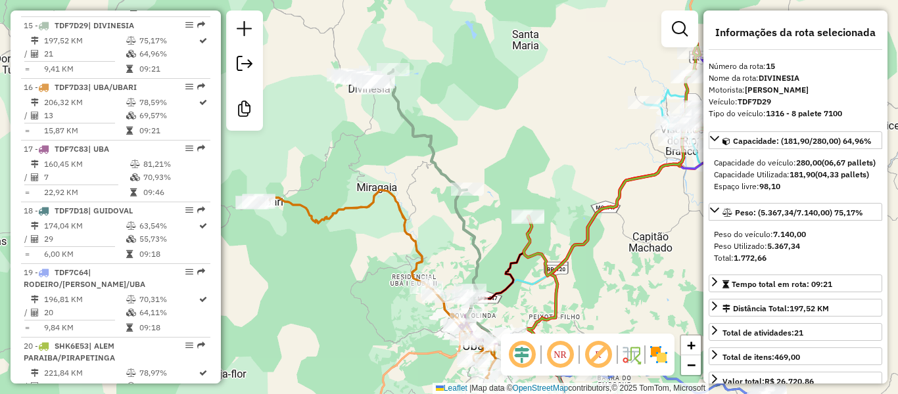
drag, startPoint x: 385, startPoint y: 79, endPoint x: 411, endPoint y: 153, distance: 78.8
click at [411, 153] on div "Janela de atendimento Grade de atendimento Capacidade Transportadoras Veículos …" at bounding box center [449, 197] width 898 height 394
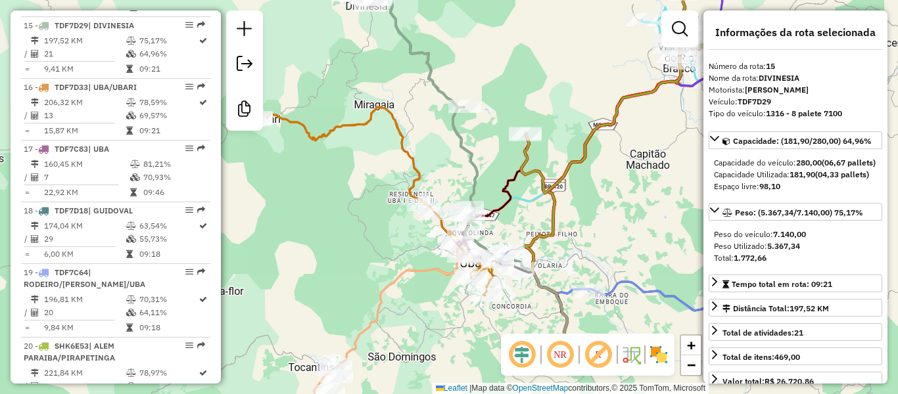
drag, startPoint x: 453, startPoint y: 224, endPoint x: 446, endPoint y: 145, distance: 79.9
click at [446, 145] on div "Janela de atendimento Grade de atendimento Capacidade Transportadoras Veículos …" at bounding box center [449, 197] width 898 height 394
click at [340, 120] on icon at bounding box center [371, 201] width 244 height 189
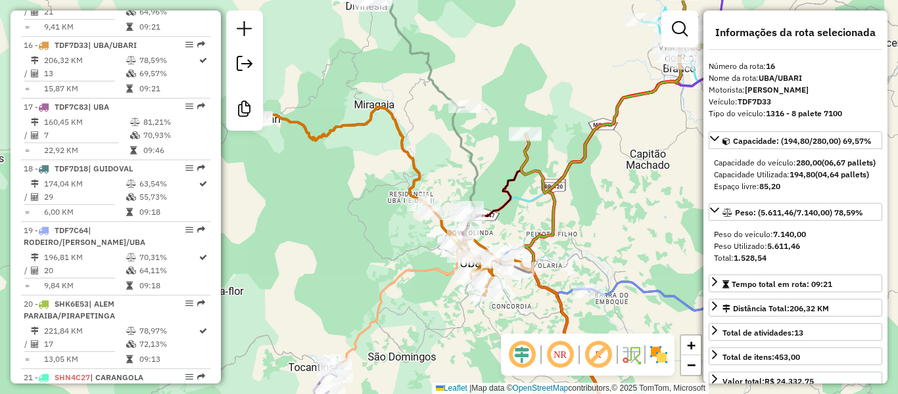
scroll to position [1615, 0]
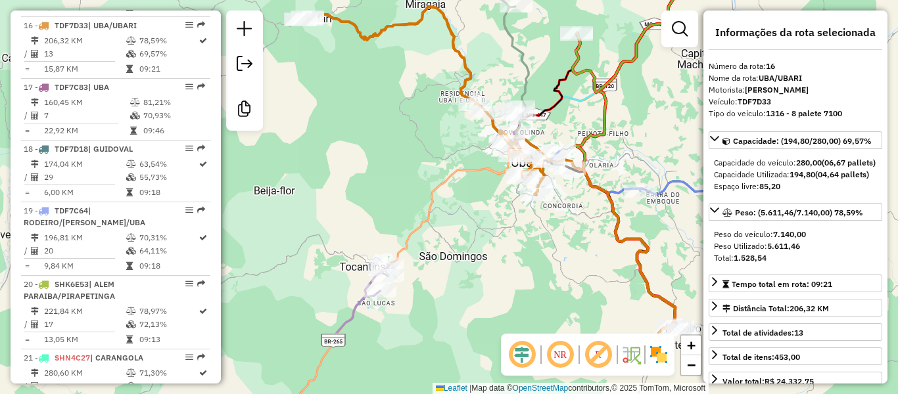
drag, startPoint x: 338, startPoint y: 226, endPoint x: 389, endPoint y: 126, distance: 112.9
click at [389, 126] on div "Janela de atendimento Grade de atendimento Capacidade Transportadoras Veículos …" at bounding box center [449, 197] width 898 height 394
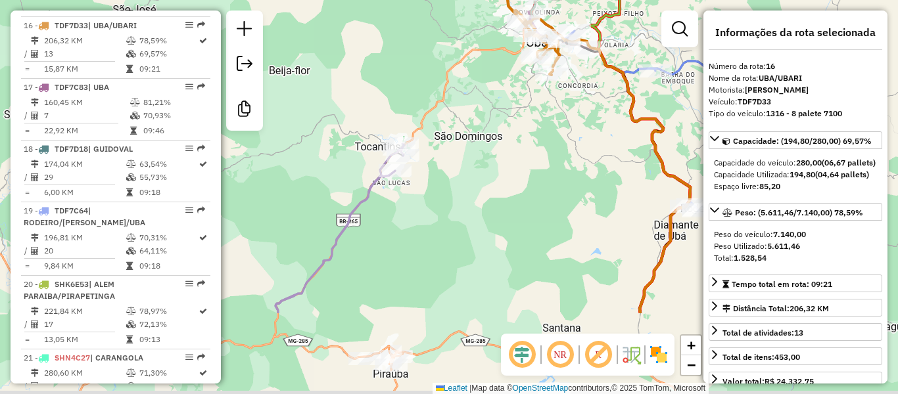
drag, startPoint x: 455, startPoint y: 106, endPoint x: 445, endPoint y: 49, distance: 57.4
click at [453, 35] on div "Janela de atendimento Grade de atendimento Capacidade Transportadoras Veículos …" at bounding box center [449, 197] width 898 height 394
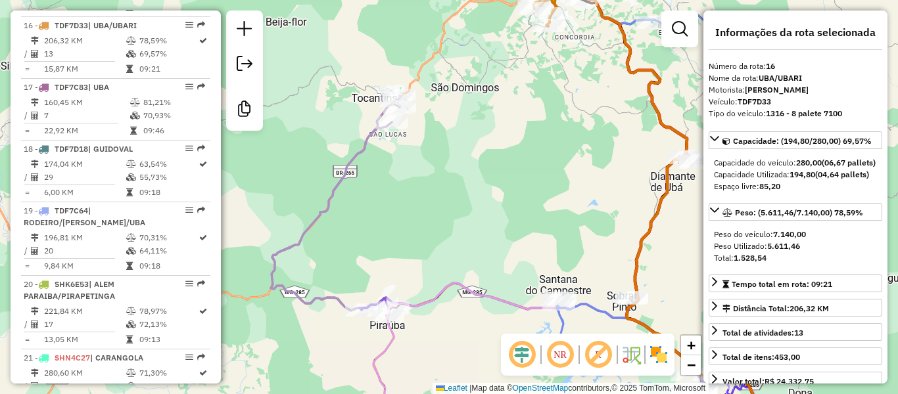
click at [358, 151] on icon at bounding box center [494, 246] width 446 height 302
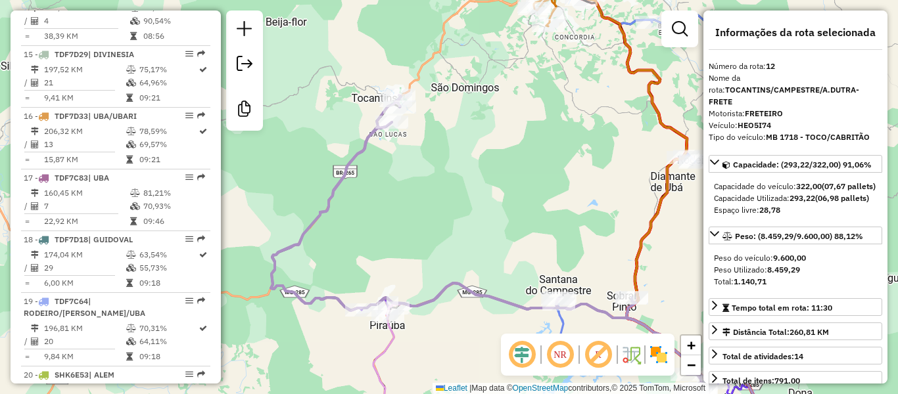
scroll to position [1321, 0]
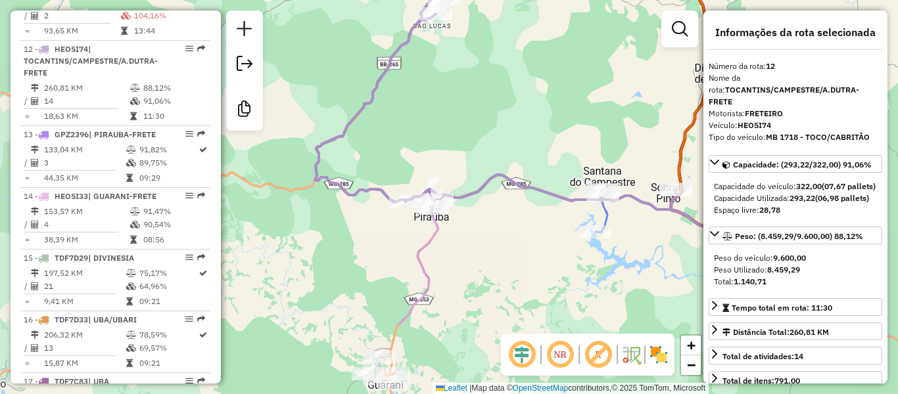
drag, startPoint x: 405, startPoint y: 187, endPoint x: 446, endPoint y: 91, distance: 104.5
click at [446, 91] on div "Janela de atendimento Grade de atendimento Capacidade Transportadoras Veículos …" at bounding box center [449, 197] width 898 height 394
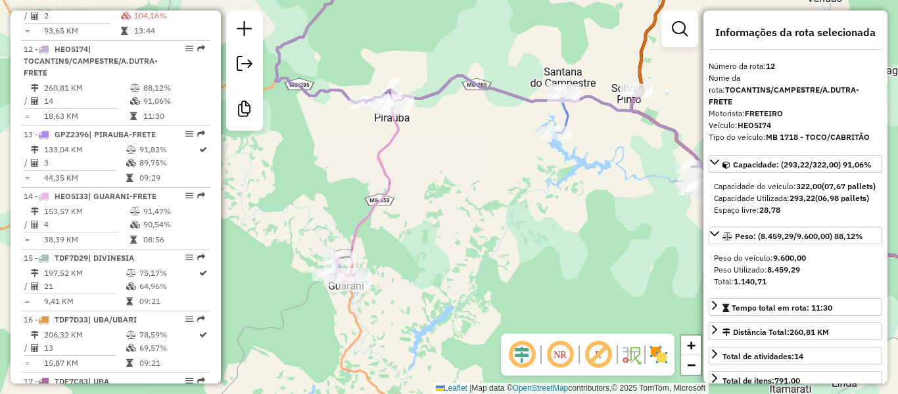
drag, startPoint x: 484, startPoint y: 291, endPoint x: 457, endPoint y: 198, distance: 97.3
click at [457, 198] on div "Janela de atendimento Grade de atendimento Capacidade Transportadoras Veículos …" at bounding box center [449, 197] width 898 height 394
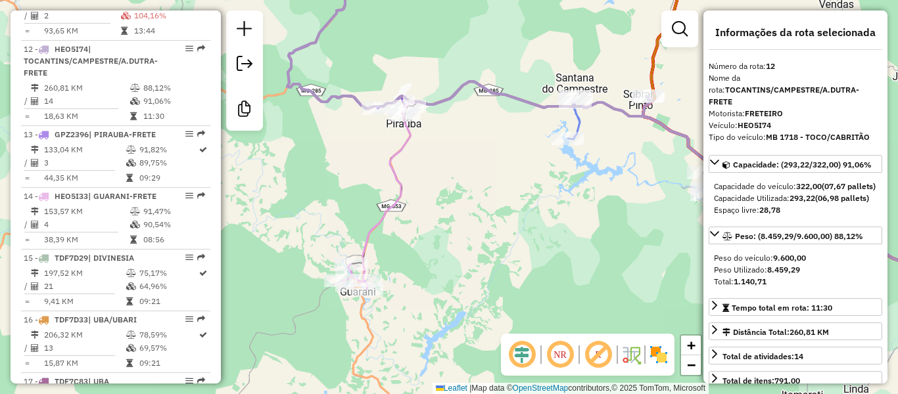
click at [371, 233] on icon at bounding box center [675, 254] width 624 height 347
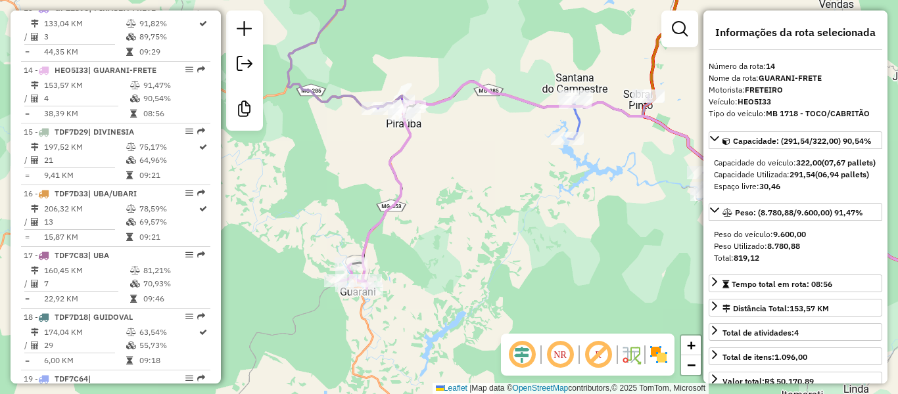
scroll to position [1480, 0]
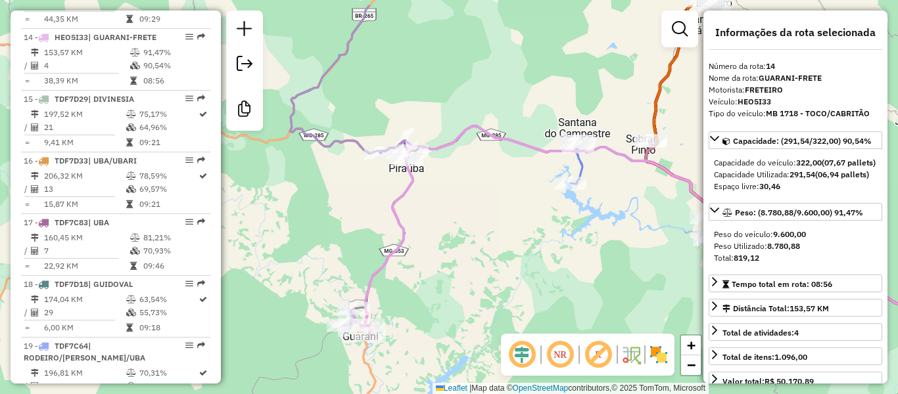
drag, startPoint x: 405, startPoint y: 175, endPoint x: 406, endPoint y: 220, distance: 44.7
click at [406, 220] on icon at bounding box center [672, 299] width 636 height 347
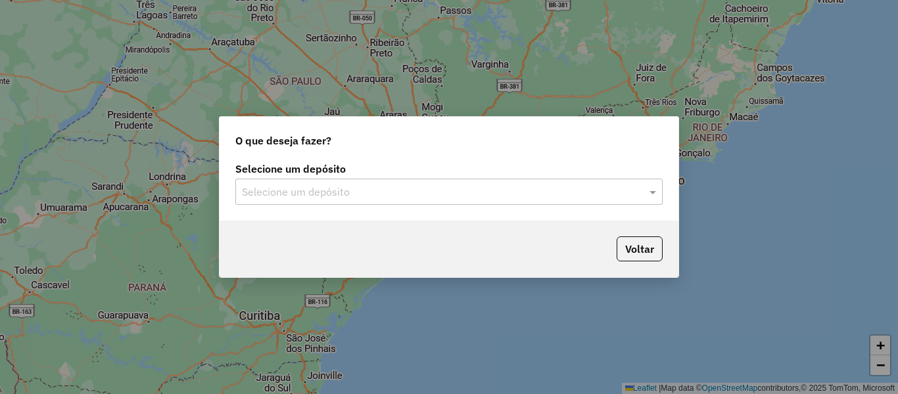
click at [342, 198] on input "text" at bounding box center [436, 193] width 388 height 16
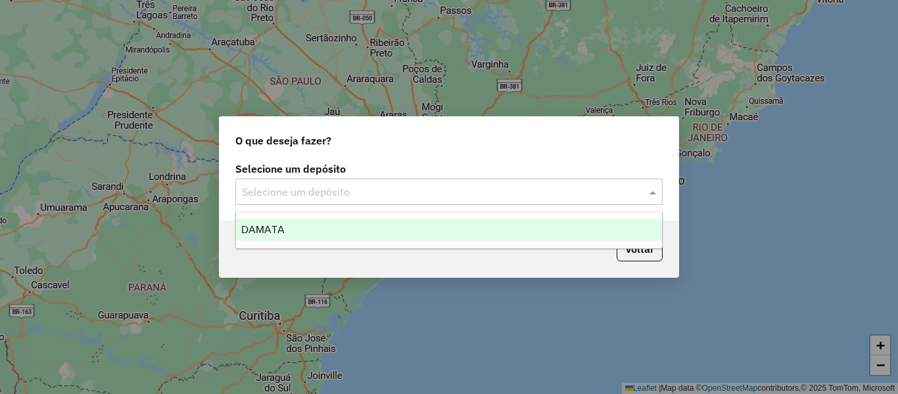
click at [296, 229] on div "DAMATA" at bounding box center [449, 230] width 426 height 22
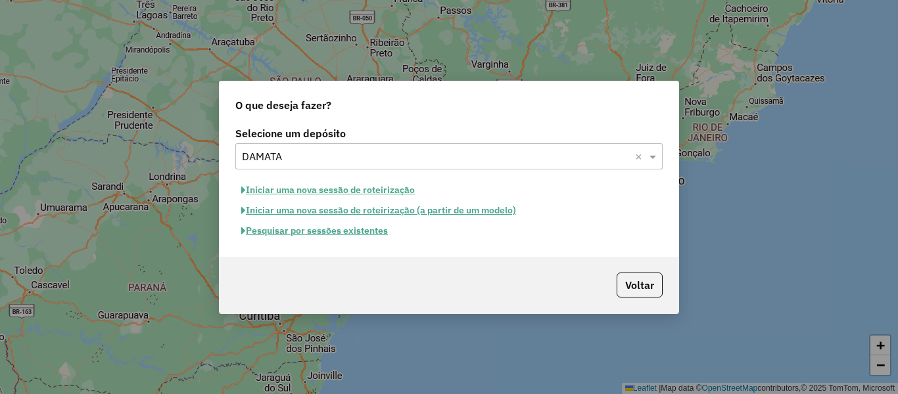
click at [279, 235] on button "Pesquisar por sessões existentes" at bounding box center [314, 231] width 158 height 20
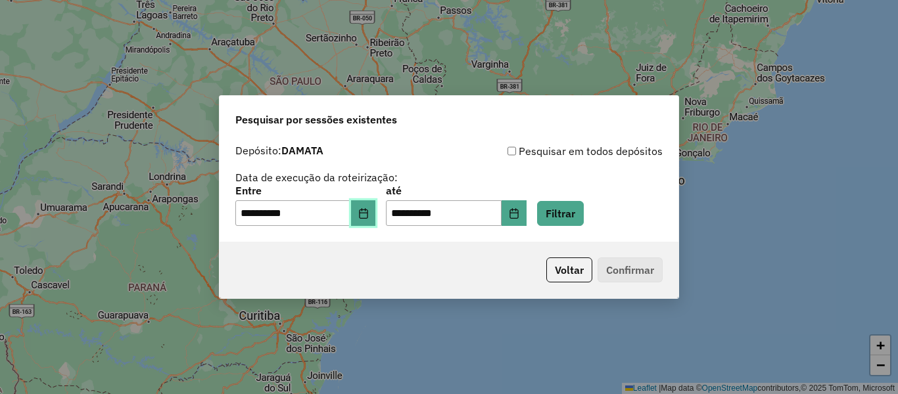
click at [367, 210] on icon "Choose Date" at bounding box center [363, 213] width 9 height 11
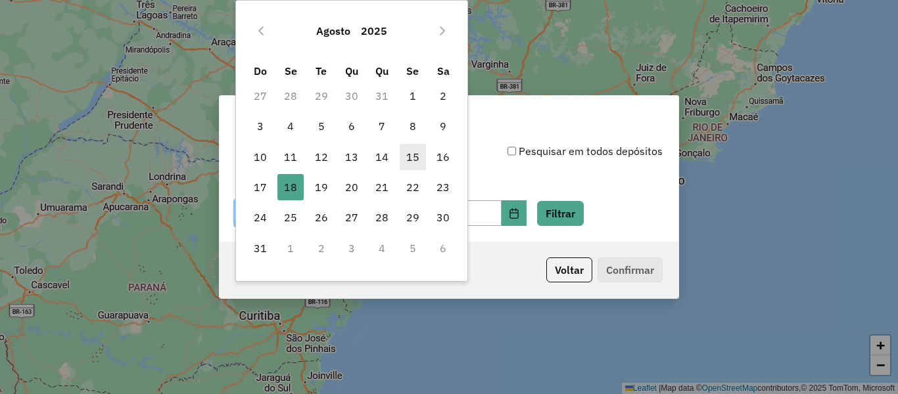
click at [411, 155] on span "15" at bounding box center [413, 157] width 26 height 26
type input "**********"
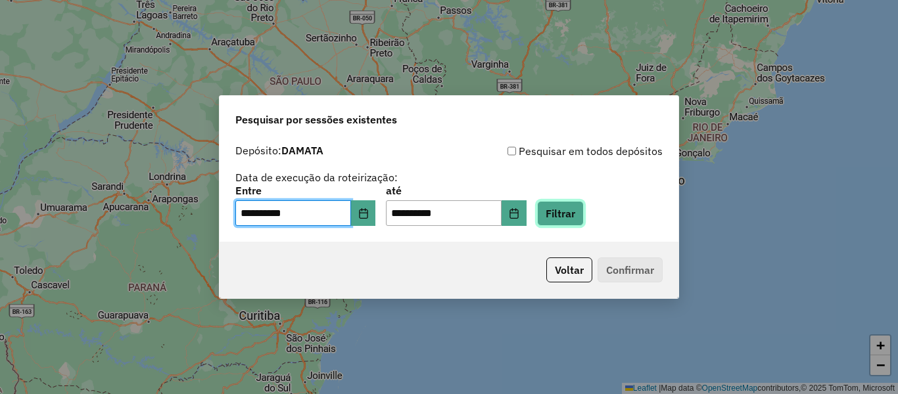
click at [584, 216] on button "Filtrar" at bounding box center [560, 213] width 47 height 25
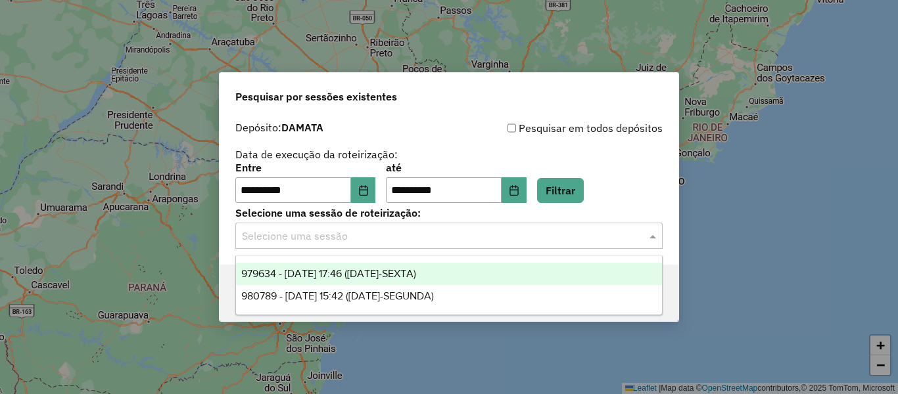
click at [325, 242] on input "text" at bounding box center [436, 237] width 388 height 16
click at [300, 276] on span "979634 - 15/08/2025 17:46 (15/08/25-SEXTA)" at bounding box center [328, 273] width 175 height 11
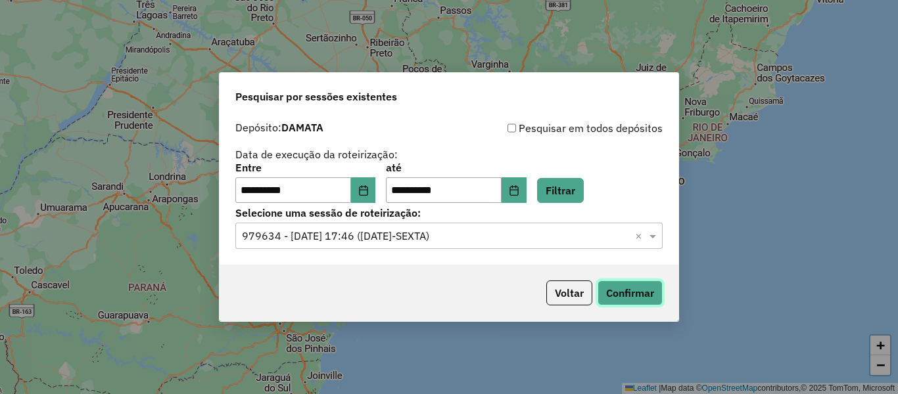
click at [623, 287] on button "Confirmar" at bounding box center [629, 293] width 65 height 25
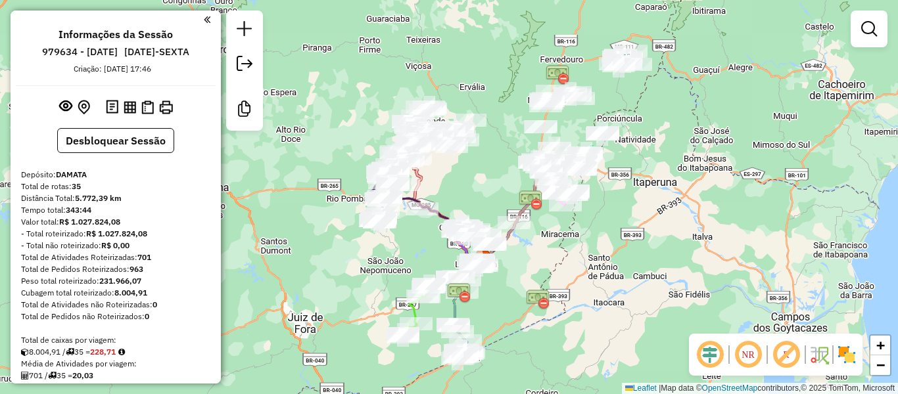
drag, startPoint x: 697, startPoint y: 129, endPoint x: 526, endPoint y: 298, distance: 241.2
click at [526, 298] on img at bounding box center [538, 300] width 24 height 24
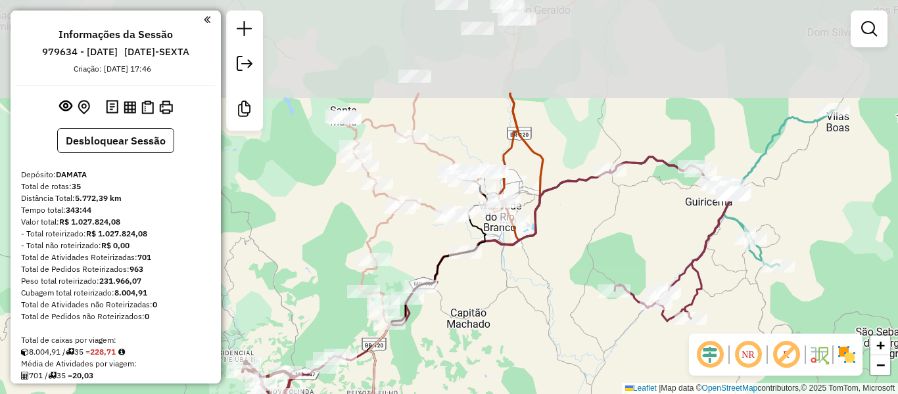
drag, startPoint x: 450, startPoint y: 69, endPoint x: 430, endPoint y: 181, distance: 114.2
click at [430, 181] on div "Janela de atendimento Grade de atendimento Capacidade Transportadoras Veículos …" at bounding box center [449, 197] width 898 height 394
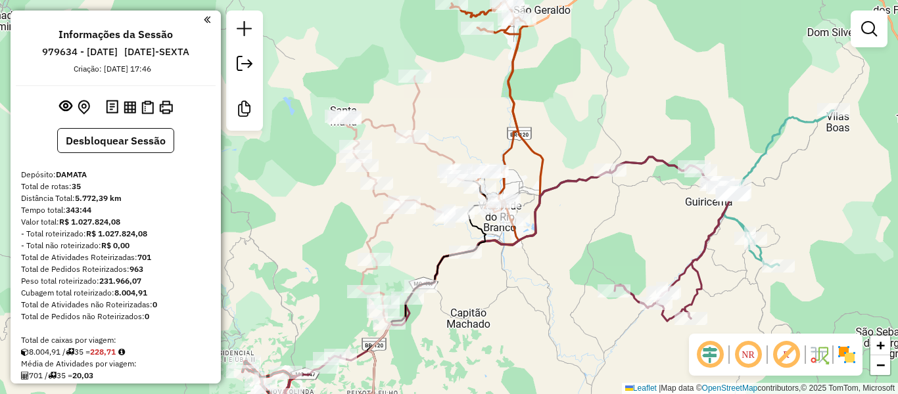
click at [430, 158] on icon at bounding box center [402, 199] width 122 height 247
select select "**********"
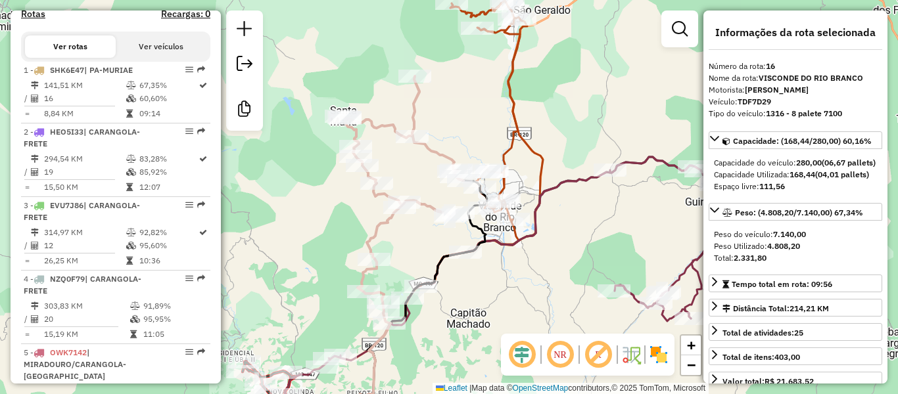
click at [433, 146] on icon at bounding box center [402, 199] width 122 height 247
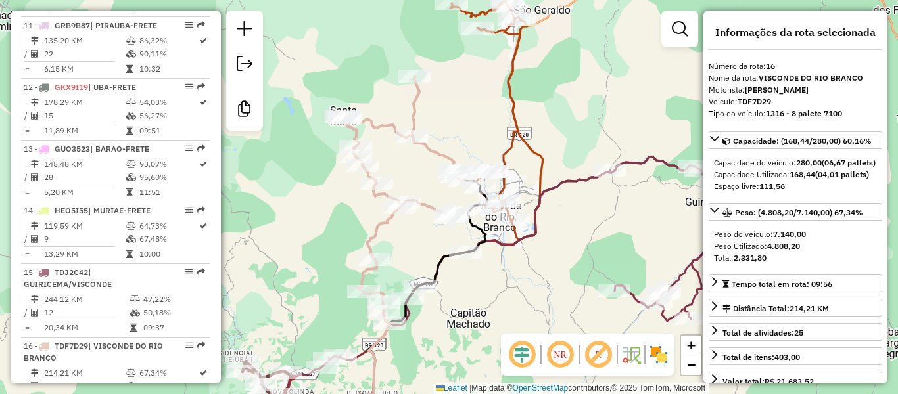
scroll to position [1575, 0]
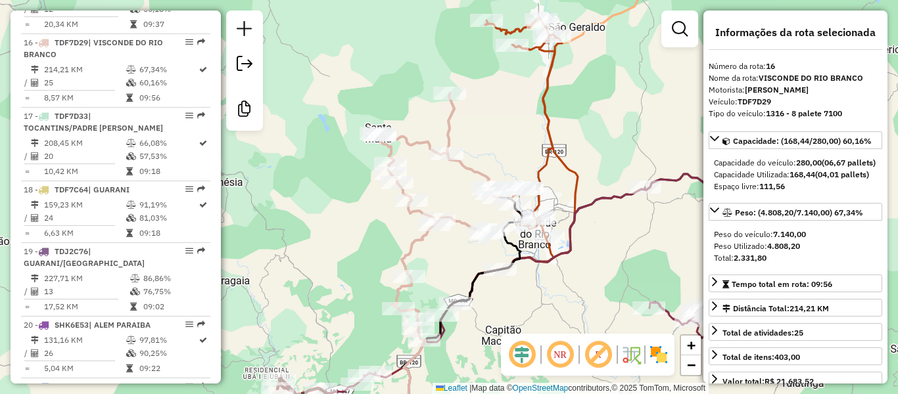
drag, startPoint x: 415, startPoint y: 168, endPoint x: 491, endPoint y: 181, distance: 77.4
click at [491, 181] on div "Janela de atendimento Grade de atendimento Capacidade Transportadoras Veículos …" at bounding box center [449, 197] width 898 height 394
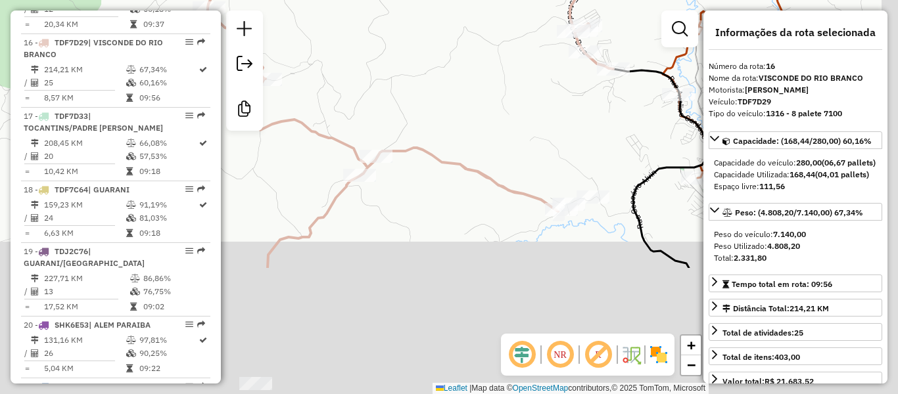
drag, startPoint x: 446, startPoint y: 158, endPoint x: 402, endPoint y: 28, distance: 137.0
click at [402, 28] on div "Janela de atendimento Grade de atendimento Capacidade Transportadoras Veículos …" at bounding box center [449, 197] width 898 height 394
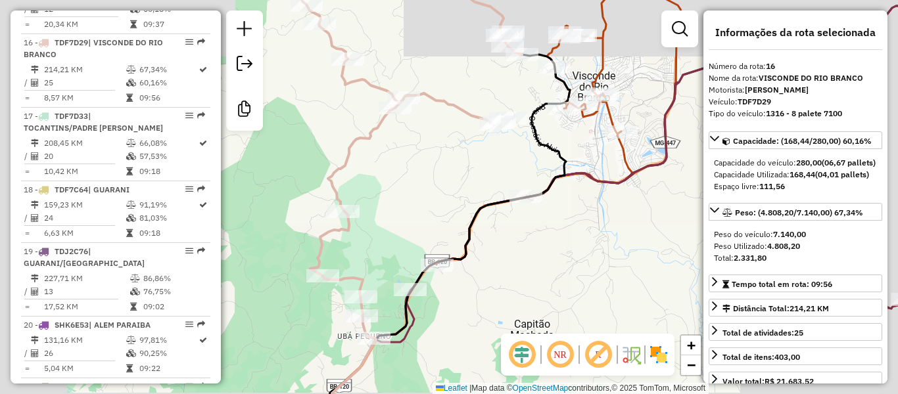
click at [445, 108] on icon at bounding box center [410, 150] width 221 height 378
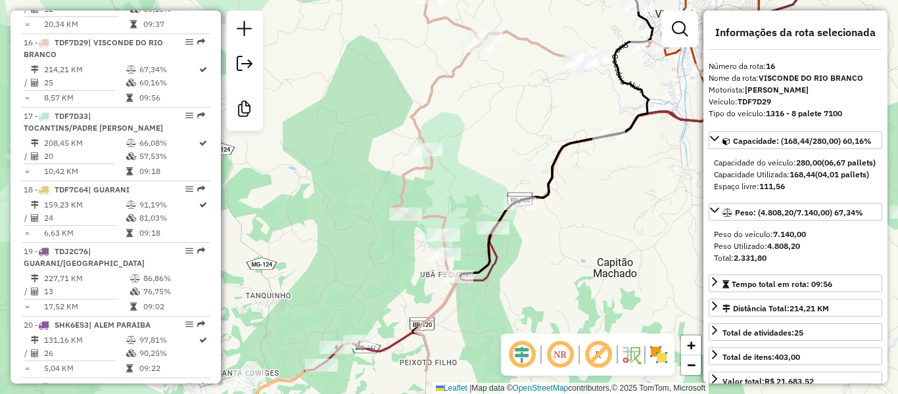
drag, startPoint x: 444, startPoint y: 184, endPoint x: 501, endPoint y: 136, distance: 75.1
click at [504, 130] on div "Janela de atendimento Grade de atendimento Capacidade Transportadoras Veículos …" at bounding box center [449, 197] width 898 height 394
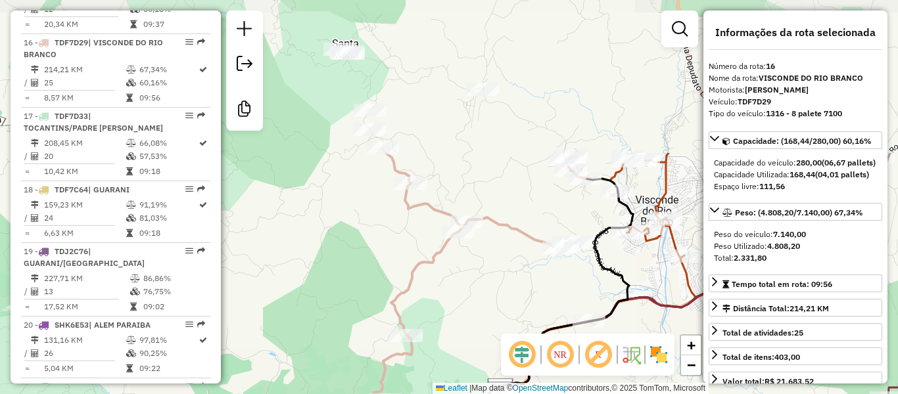
drag, startPoint x: 534, startPoint y: 135, endPoint x: 522, endPoint y: 252, distance: 118.2
click at [522, 252] on div "Janela de atendimento Grade de atendimento Capacidade Transportadoras Veículos …" at bounding box center [449, 197] width 898 height 394
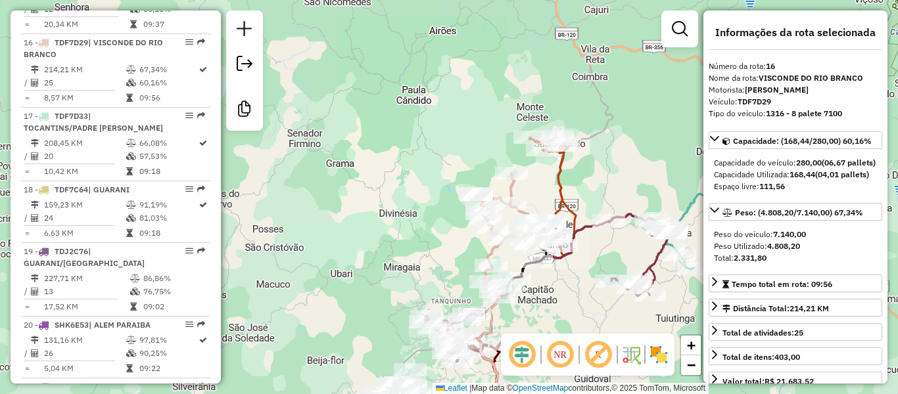
drag, startPoint x: 434, startPoint y: 267, endPoint x: 499, endPoint y: 76, distance: 202.8
click at [499, 78] on div "Janela de atendimento Grade de atendimento Capacidade Transportadoras Veículos …" at bounding box center [449, 197] width 898 height 394
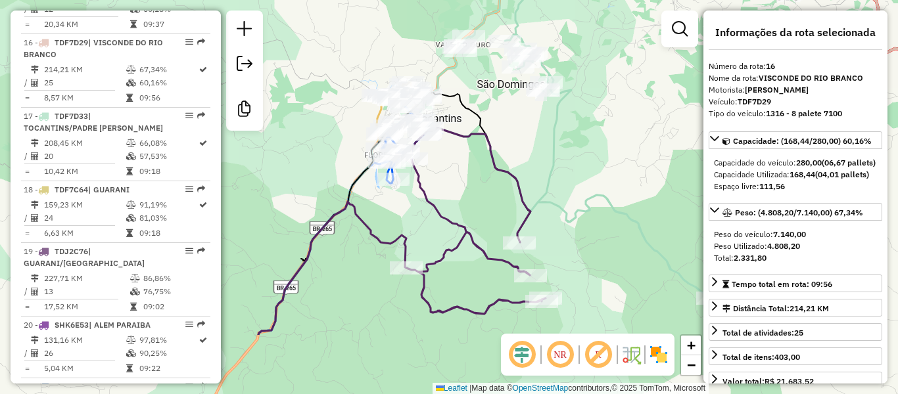
drag, startPoint x: 578, startPoint y: 178, endPoint x: 533, endPoint y: 83, distance: 105.3
click at [534, 83] on div "Rota 16 - Placa TDF7D29 24406 - ADILSON JULIO DA SIL Janela de atendimento Grad…" at bounding box center [449, 197] width 898 height 394
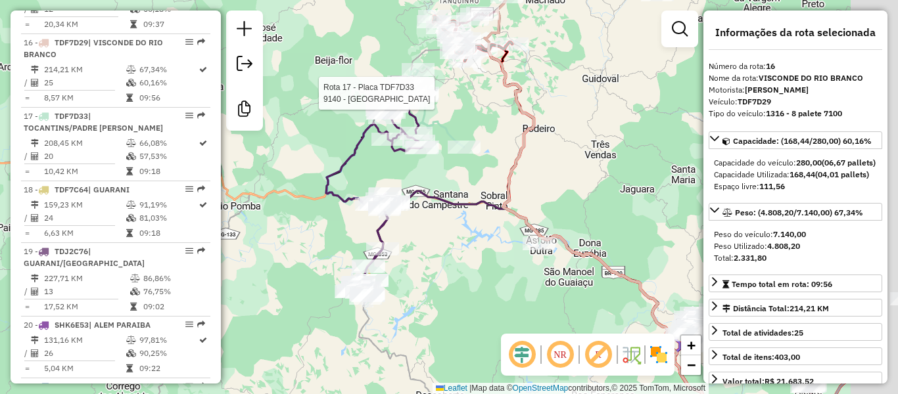
drag, startPoint x: 588, startPoint y: 231, endPoint x: 237, endPoint y: 231, distance: 351.0
click at [484, 231] on icon at bounding box center [604, 215] width 240 height 437
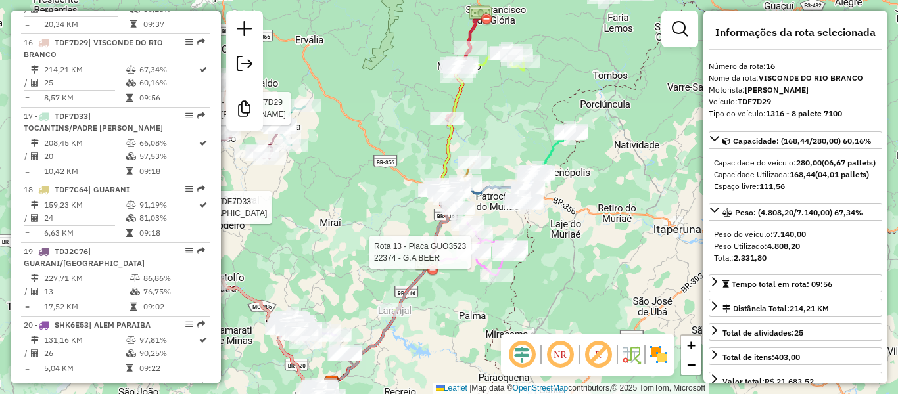
drag, startPoint x: 583, startPoint y: 221, endPoint x: 467, endPoint y: 263, distance: 123.7
click at [467, 259] on div at bounding box center [474, 252] width 33 height 13
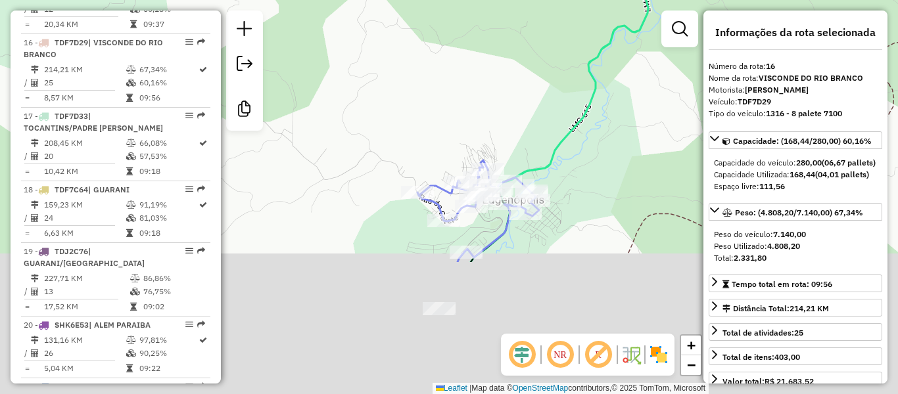
drag, startPoint x: 584, startPoint y: 113, endPoint x: 586, endPoint y: 80, distance: 33.6
click at [586, 80] on icon at bounding box center [620, 25] width 298 height 473
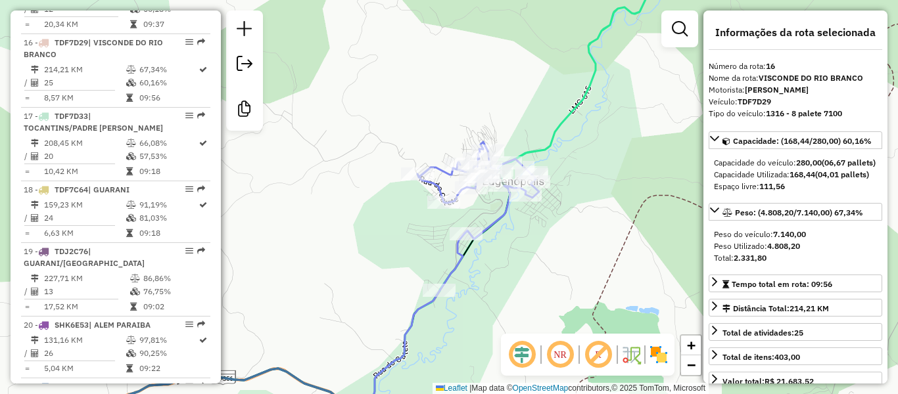
click at [545, 131] on div "Rota 16 - Placa TDF7D29 24406 - ADILSON JULIO DA SIL Rota 17 - Placa TDF7D33 91…" at bounding box center [449, 197] width 898 height 394
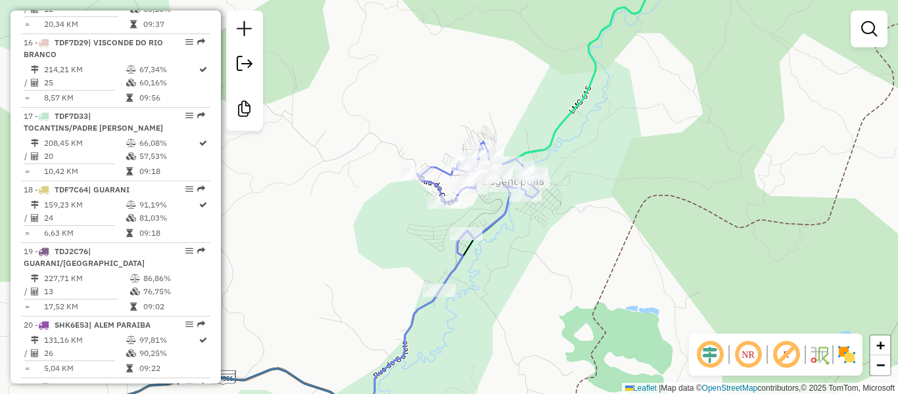
click at [549, 140] on icon at bounding box center [548, 126] width 216 height 331
select select "**********"
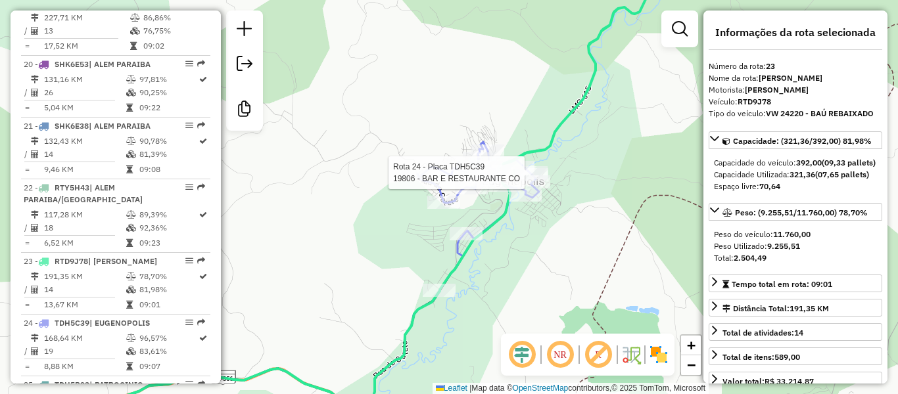
scroll to position [2054, 0]
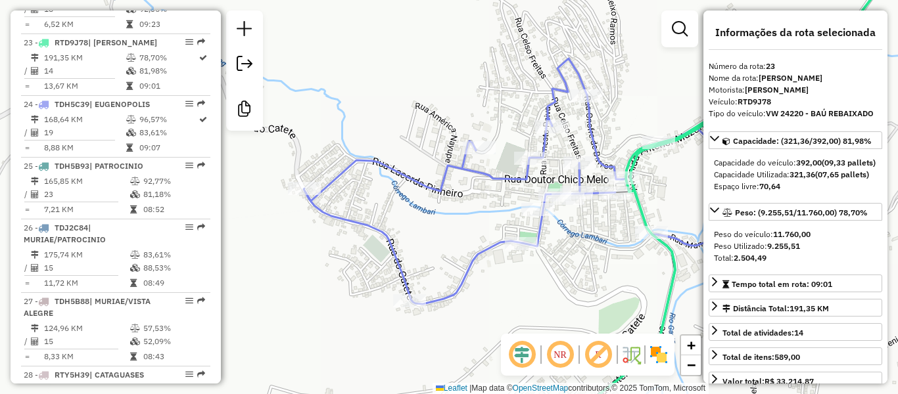
drag, startPoint x: 494, startPoint y: 168, endPoint x: 488, endPoint y: 175, distance: 9.3
click at [491, 170] on div "Janela de atendimento Grade de atendimento Capacidade Transportadoras Veículos …" at bounding box center [449, 197] width 898 height 394
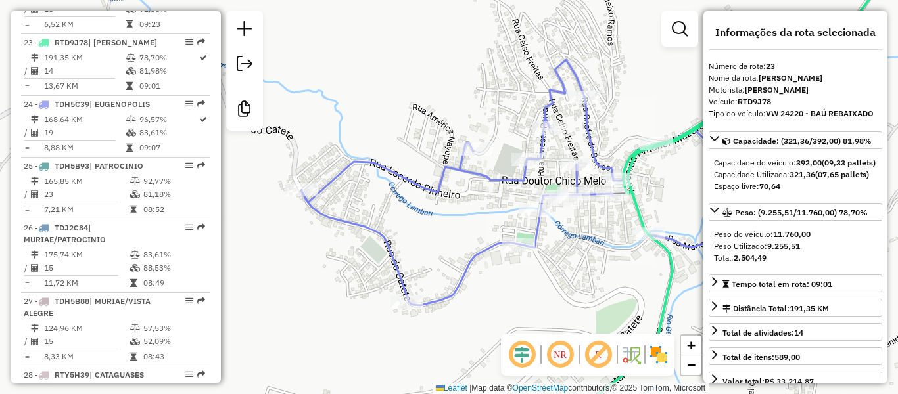
click at [488, 175] on icon at bounding box center [544, 247] width 486 height 374
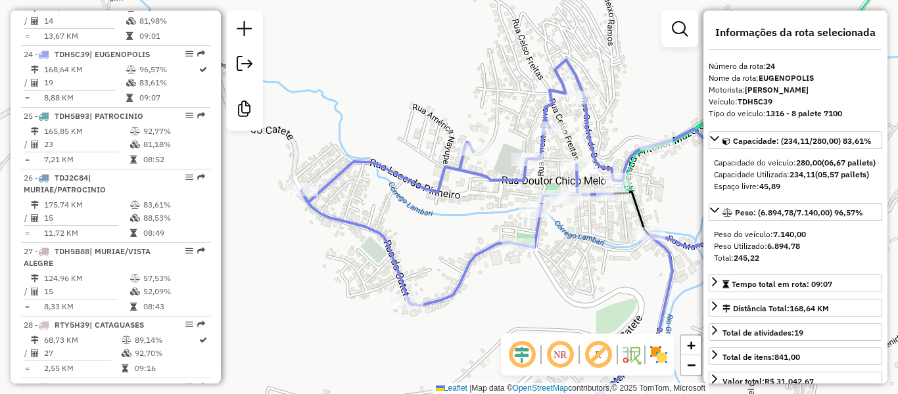
scroll to position [2128, 0]
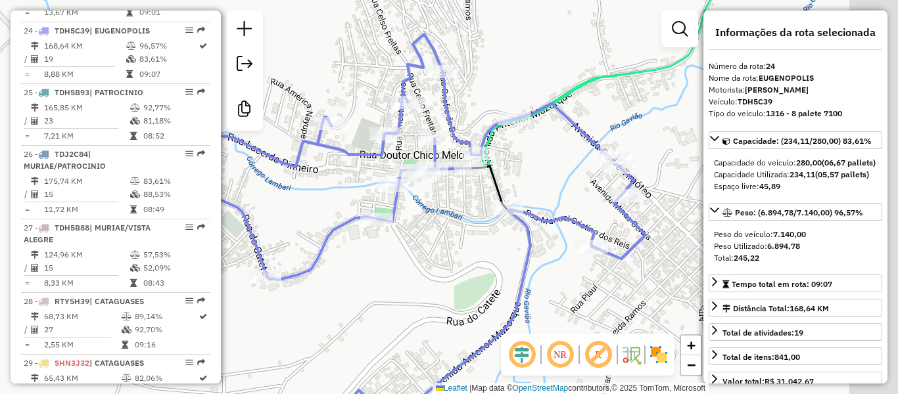
drag, startPoint x: 512, startPoint y: 204, endPoint x: 370, endPoint y: 178, distance: 144.3
click at [370, 178] on div "Janela de atendimento Grade de atendimento Capacidade Transportadoras Veículos …" at bounding box center [449, 197] width 898 height 394
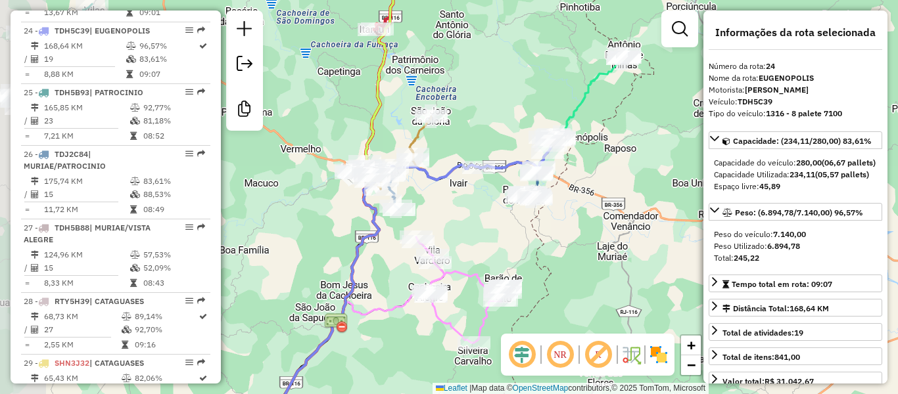
drag, startPoint x: 352, startPoint y: 176, endPoint x: 524, endPoint y: 143, distance: 175.9
click at [524, 143] on div "Rota 24 - Placa TDH5C39 31828 - BAR DO TEOFILO Janela de atendimento Grade de a…" at bounding box center [449, 197] width 898 height 394
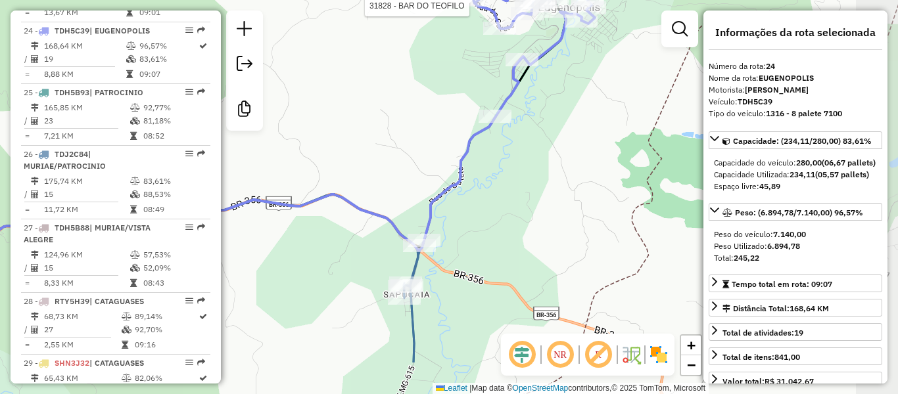
drag, startPoint x: 533, startPoint y: 212, endPoint x: 435, endPoint y: 175, distance: 104.8
click at [435, 175] on div "Rota 24 - Placa TDH5C39 31828 - BAR DO TEOFILO Janela de atendimento Grade de a…" at bounding box center [449, 197] width 898 height 394
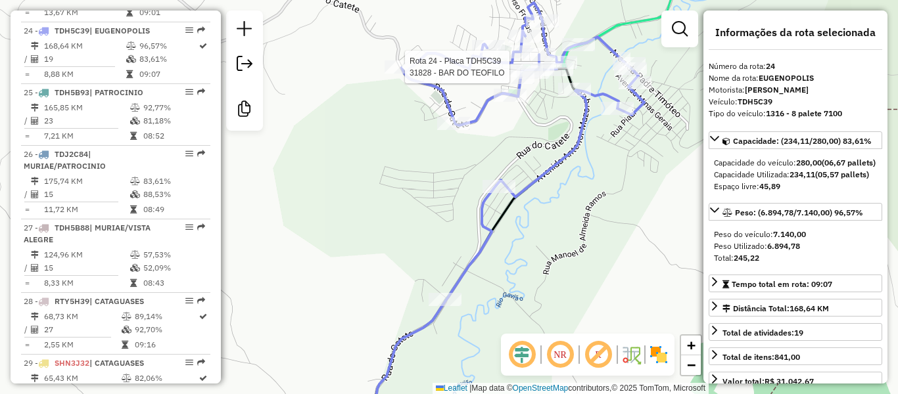
click at [616, 26] on icon at bounding box center [570, 131] width 248 height 340
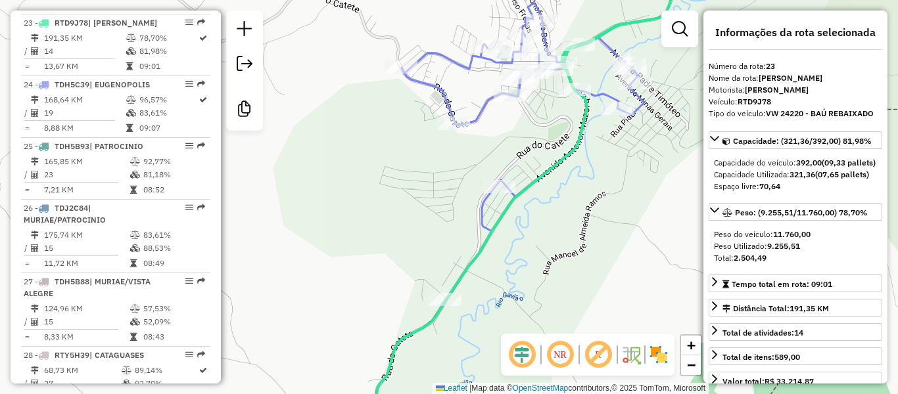
scroll to position [2054, 0]
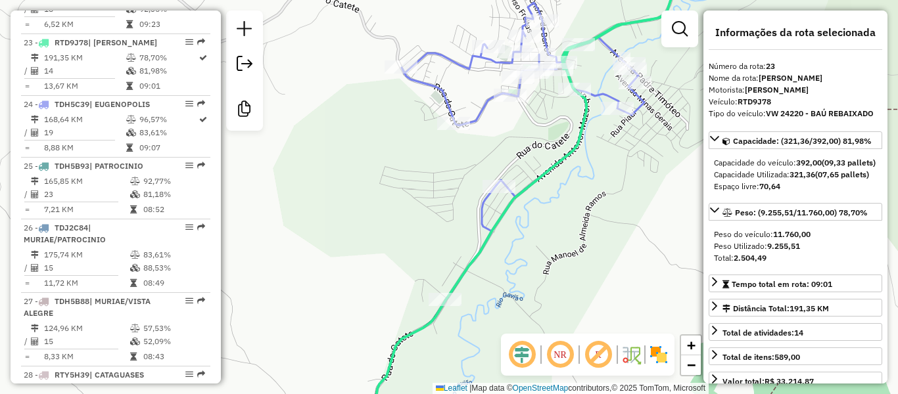
click at [482, 118] on icon at bounding box center [523, 100] width 243 height 195
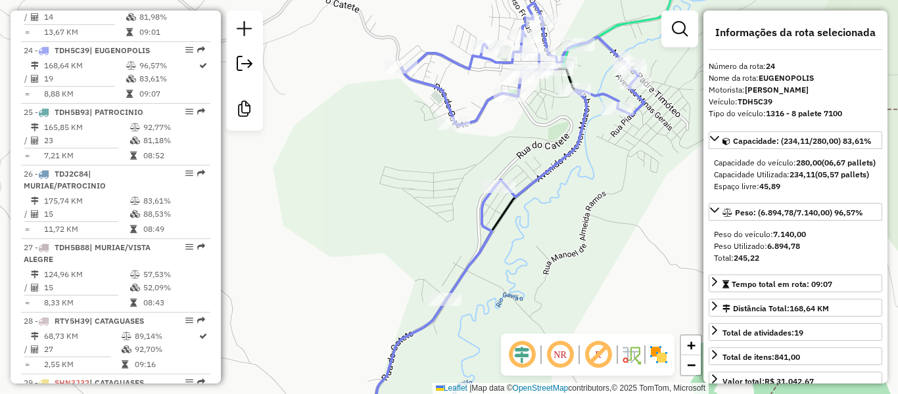
scroll to position [2128, 0]
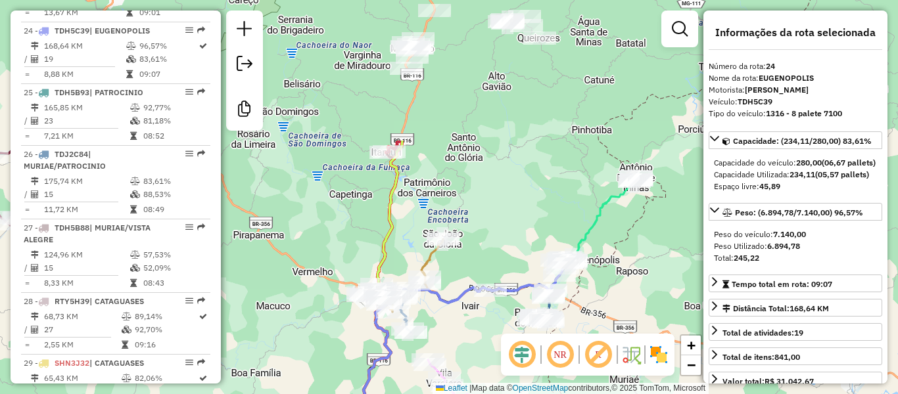
drag, startPoint x: 547, startPoint y: 60, endPoint x: 519, endPoint y: 241, distance: 182.3
click at [519, 241] on div "Janela de atendimento Grade de atendimento Capacidade Transportadoras Veículos …" at bounding box center [449, 197] width 898 height 394
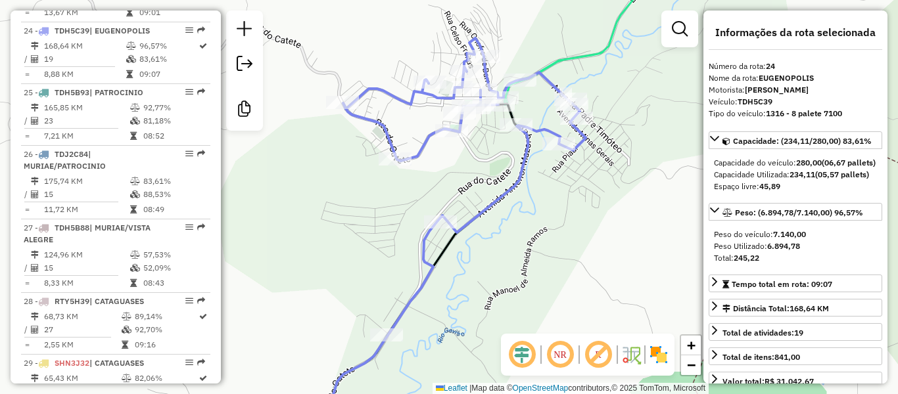
drag, startPoint x: 613, startPoint y: 158, endPoint x: 492, endPoint y: 185, distance: 124.0
click at [492, 185] on div "Janela de atendimento Grade de atendimento Capacidade Transportadoras Veículos …" at bounding box center [449, 197] width 898 height 394
